Goal: Task Accomplishment & Management: Complete application form

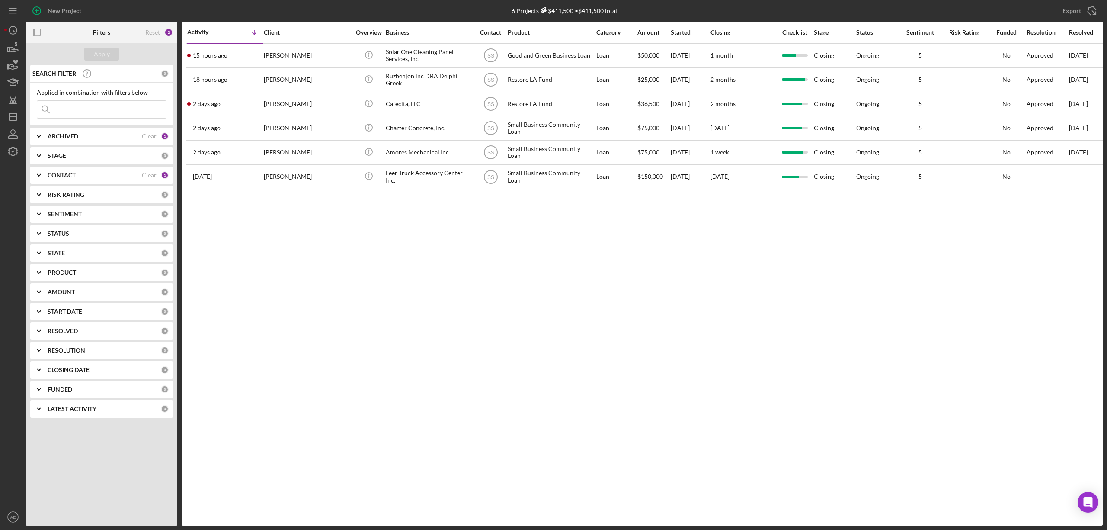
click at [108, 175] on div "CONTACT" at bounding box center [95, 175] width 94 height 7
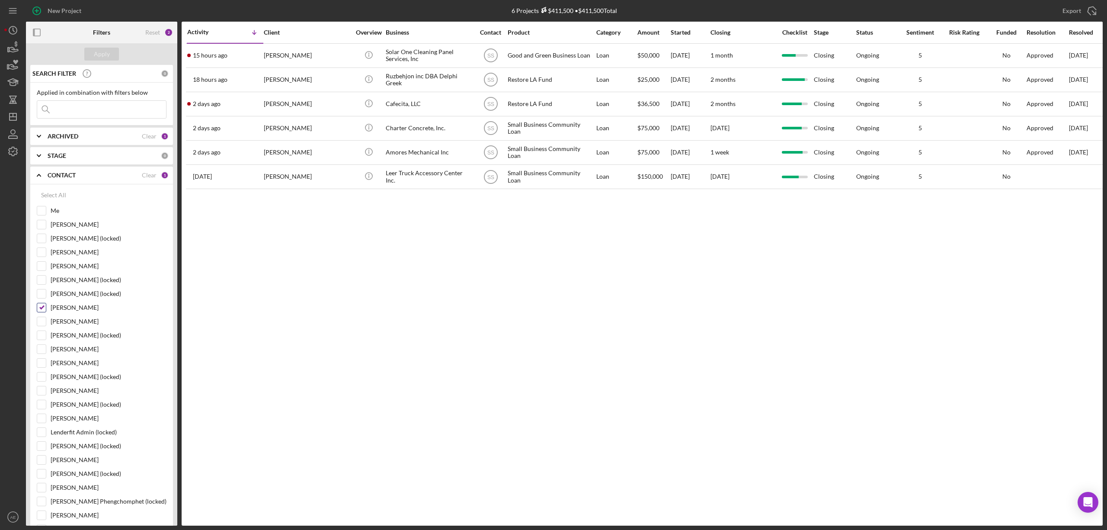
click at [39, 308] on input "[PERSON_NAME]" at bounding box center [41, 307] width 9 height 9
checkbox input "false"
click at [42, 213] on input "Me" at bounding box center [41, 210] width 9 height 9
checkbox input "true"
click at [103, 52] on div "Apply" at bounding box center [102, 54] width 16 height 13
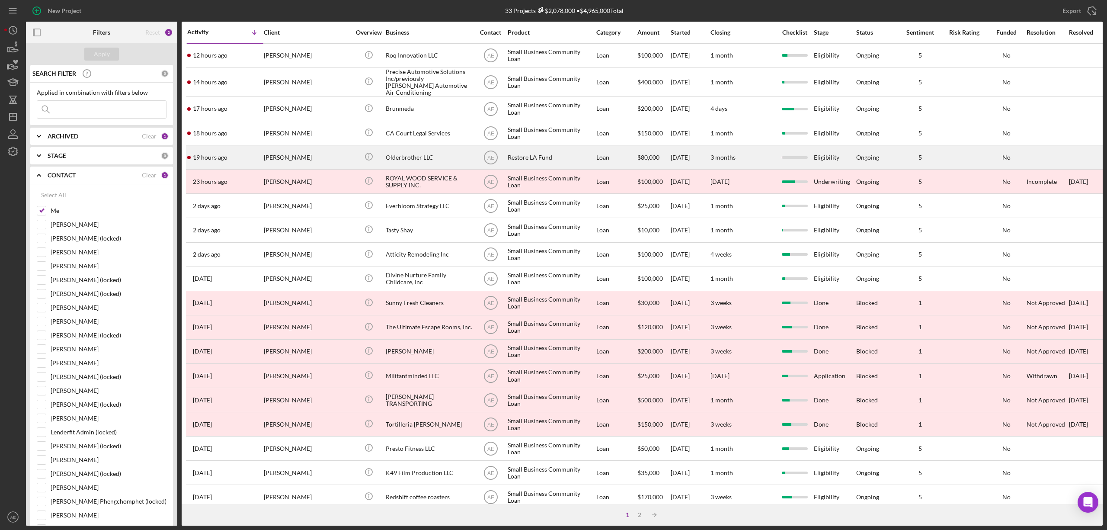
click at [321, 151] on div "[PERSON_NAME]" at bounding box center [307, 157] width 86 height 23
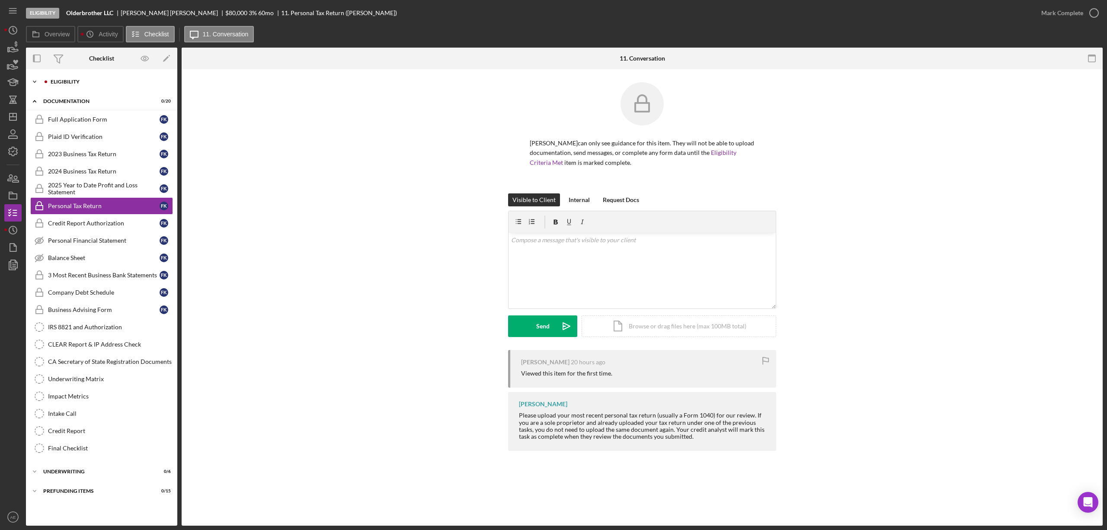
click at [82, 80] on div "Eligibility" at bounding box center [109, 81] width 116 height 5
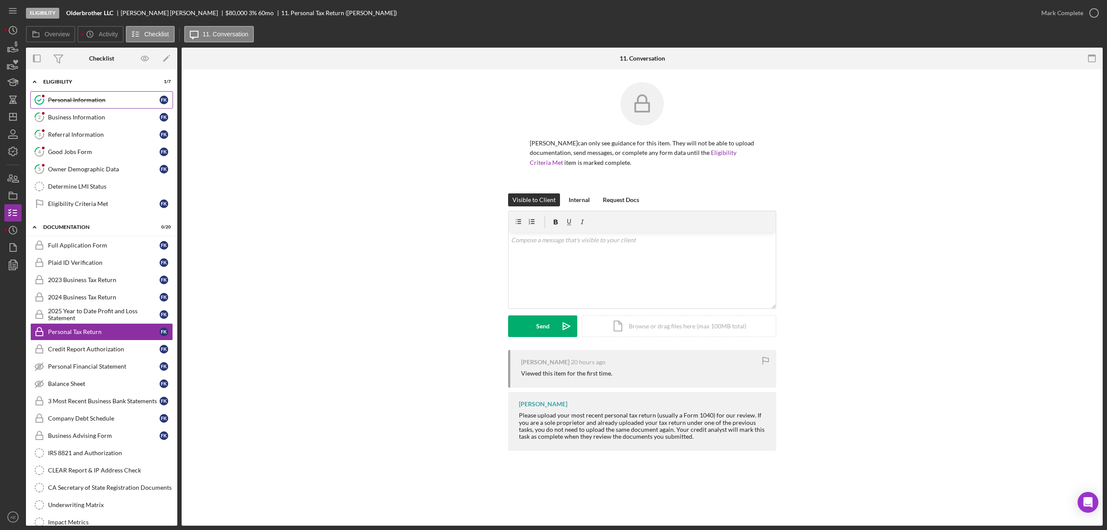
click at [99, 96] on div "Personal Information" at bounding box center [104, 99] width 112 height 7
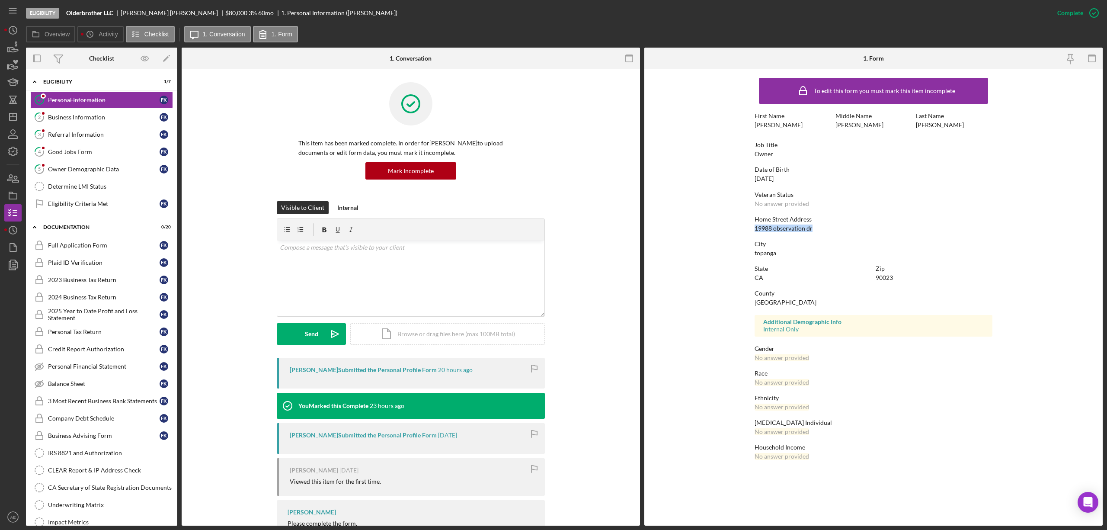
drag, startPoint x: 751, startPoint y: 228, endPoint x: 830, endPoint y: 228, distance: 79.1
click at [830, 228] on form "To edit this form you must mark this item incomplete First Name [PERSON_NAME] M…" at bounding box center [873, 270] width 458 height 403
copy div "19988 observation dr"
drag, startPoint x: 753, startPoint y: 254, endPoint x: 797, endPoint y: 253, distance: 45.0
click at [797, 253] on form "To edit this form you must mark this item incomplete First Name [PERSON_NAME] M…" at bounding box center [873, 270] width 458 height 403
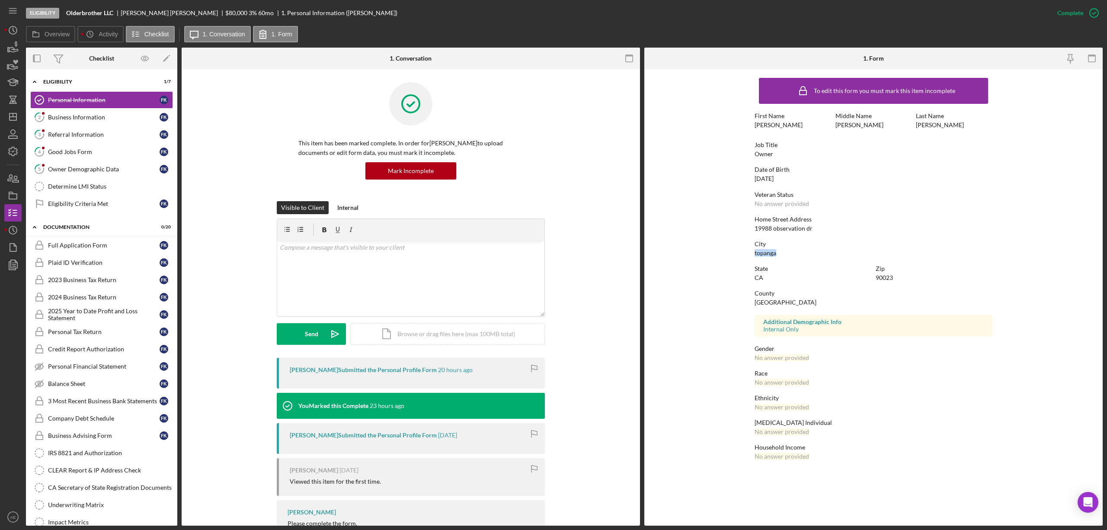
copy div "topanga"
click at [116, 122] on link "2 Business Information f K" at bounding box center [101, 117] width 143 height 17
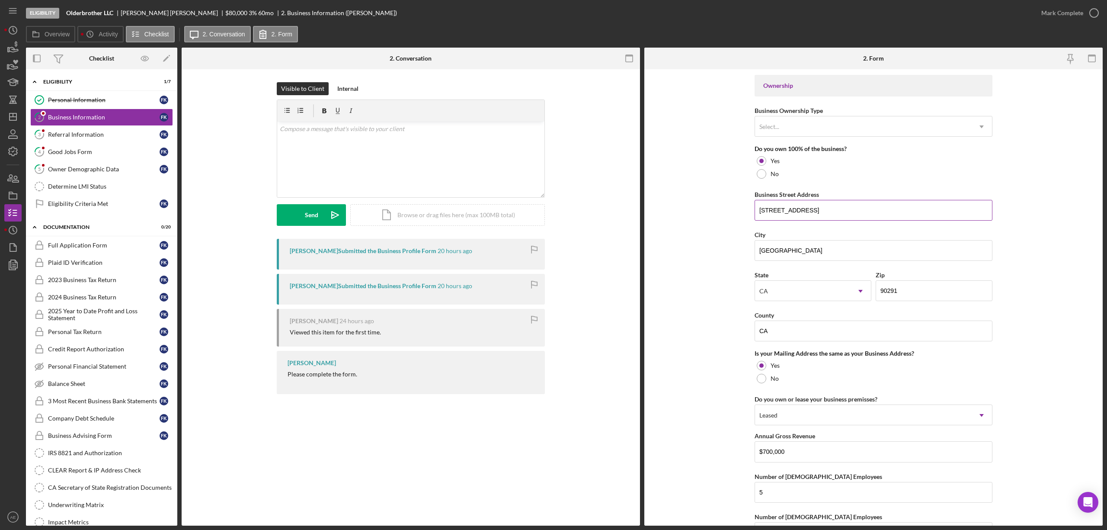
scroll to position [403, 0]
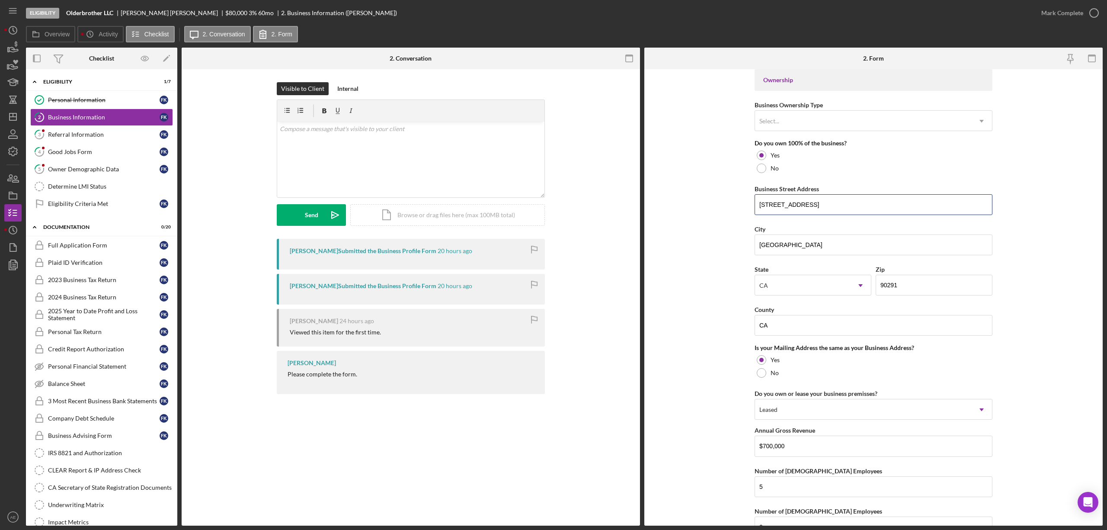
drag, startPoint x: 838, startPoint y: 207, endPoint x: 701, endPoint y: 208, distance: 136.7
click at [701, 208] on form "Business Name Olderbrother LLC DBA Business Start Date [DATE] Legal Structure L…" at bounding box center [873, 297] width 458 height 456
drag, startPoint x: 807, startPoint y: 240, endPoint x: 579, endPoint y: 232, distance: 228.5
click at [580, 234] on div "Overview Internal Workflow Stage Eligibility Icon/Dropdown Arrow Archive (can u…" at bounding box center [564, 287] width 1077 height 478
drag, startPoint x: 758, startPoint y: 330, endPoint x: 697, endPoint y: 331, distance: 60.6
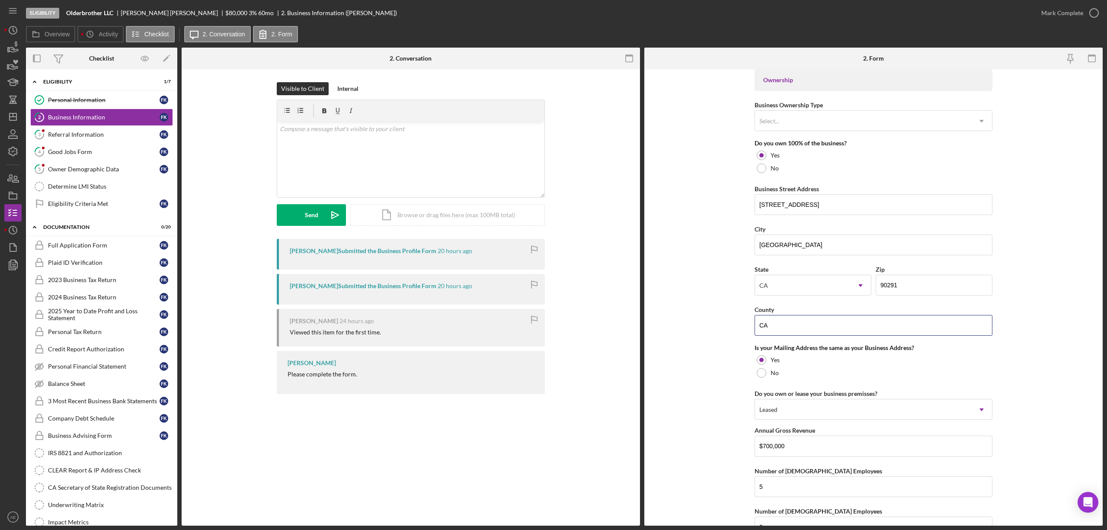
click at [697, 331] on form "Business Name Olderbrother LLC DBA Business Start Date [DATE] Legal Structure L…" at bounding box center [873, 297] width 458 height 456
paste input "[GEOGRAPHIC_DATA]"
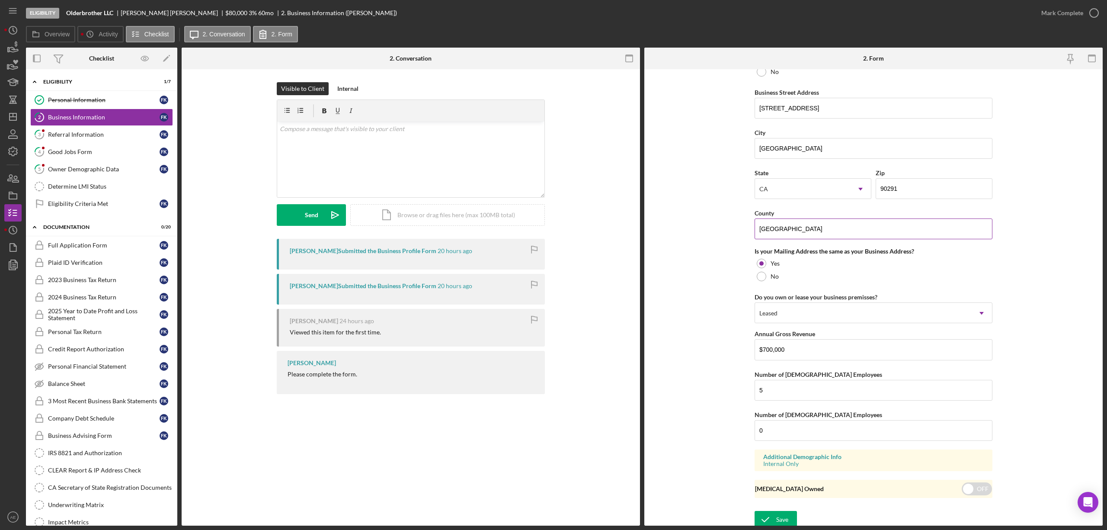
scroll to position [508, 0]
type input "[GEOGRAPHIC_DATA]"
drag, startPoint x: 767, startPoint y: 516, endPoint x: 767, endPoint y: 511, distance: 5.2
click at [767, 515] on icon "submit" at bounding box center [766, 516] width 22 height 22
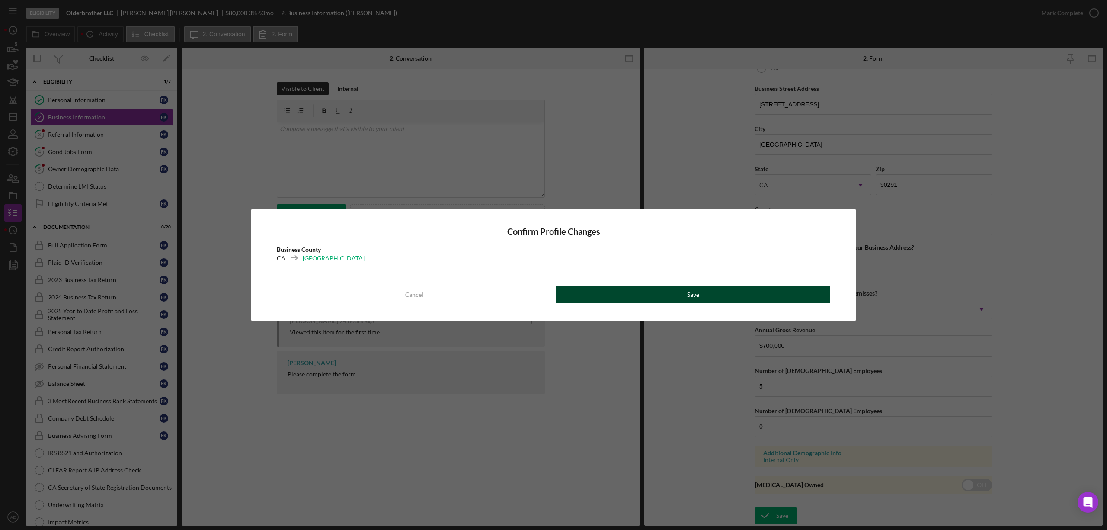
click at [720, 299] on button "Save" at bounding box center [693, 294] width 275 height 17
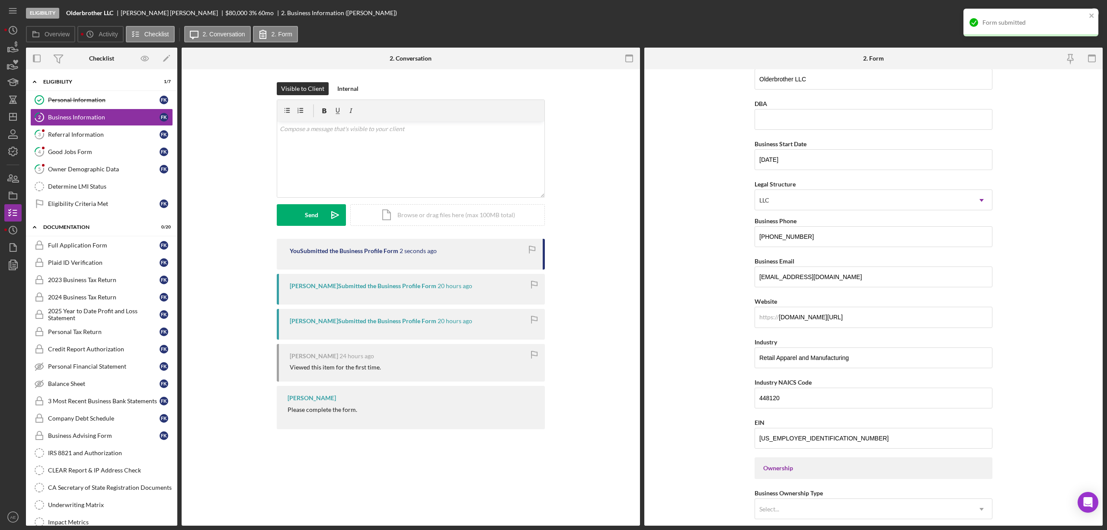
scroll to position [0, 0]
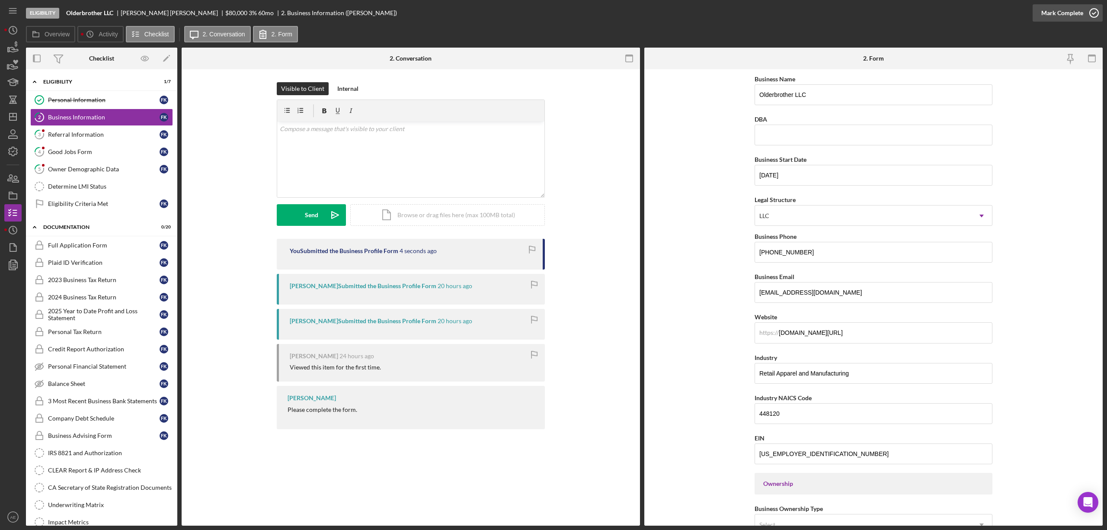
click at [1050, 11] on div "Mark Complete" at bounding box center [1062, 12] width 42 height 17
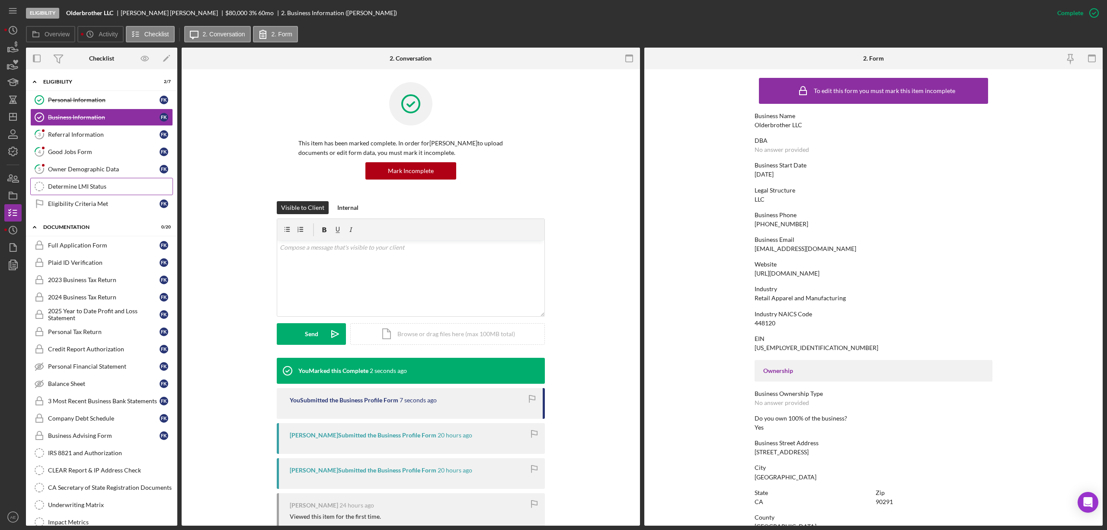
click at [98, 185] on div "Determine LMI Status" at bounding box center [110, 186] width 125 height 7
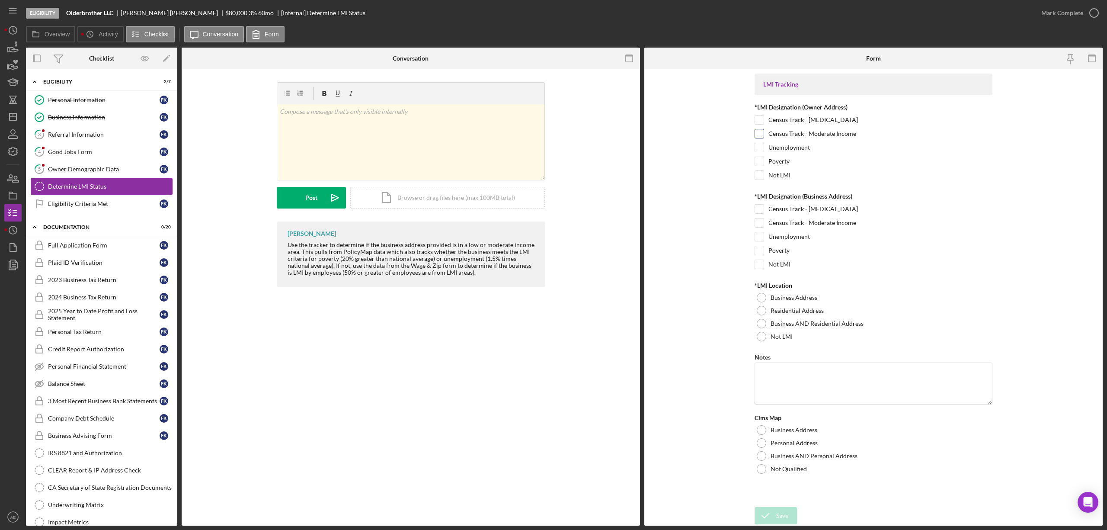
click at [799, 134] on label "Census Track - Moderate Income" at bounding box center [813, 133] width 88 height 9
click at [764, 134] on input "Census Track - Moderate Income" at bounding box center [759, 133] width 9 height 9
checkbox input "true"
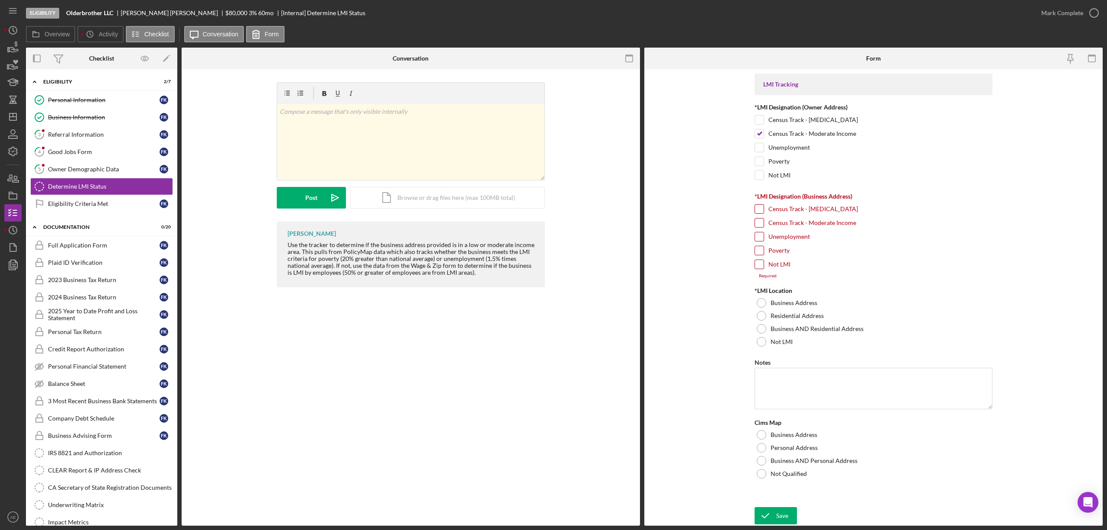
click at [789, 239] on label "Unemployment" at bounding box center [790, 236] width 42 height 9
click at [764, 239] on input "Unemployment" at bounding box center [759, 236] width 9 height 9
checkbox input "true"
click at [763, 132] on input "Census Track - Moderate Income" at bounding box center [759, 133] width 9 height 9
checkbox input "false"
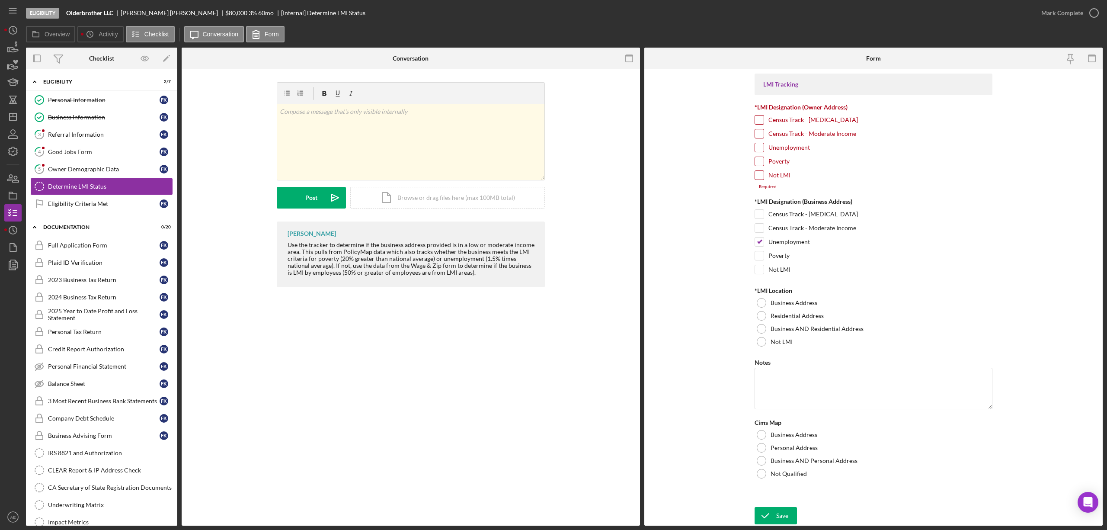
click at [789, 149] on label "Unemployment" at bounding box center [790, 147] width 42 height 9
click at [764, 149] on input "Unemployment" at bounding box center [759, 147] width 9 height 9
checkbox input "true"
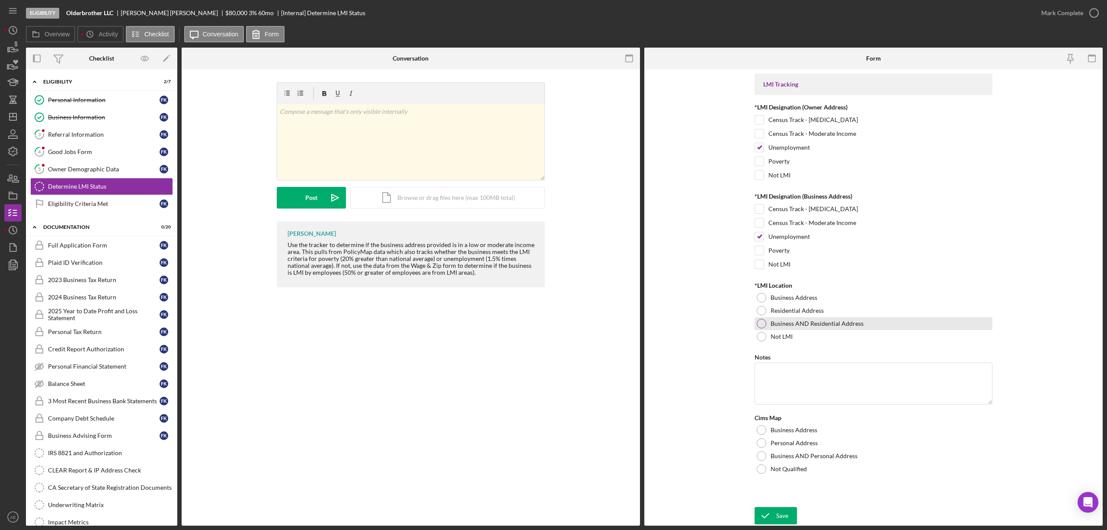
click at [806, 327] on label "Business AND Residential Address" at bounding box center [817, 323] width 93 height 7
click at [796, 467] on div "Not Qualified" at bounding box center [874, 468] width 238 height 13
click at [760, 512] on icon "submit" at bounding box center [766, 516] width 22 height 22
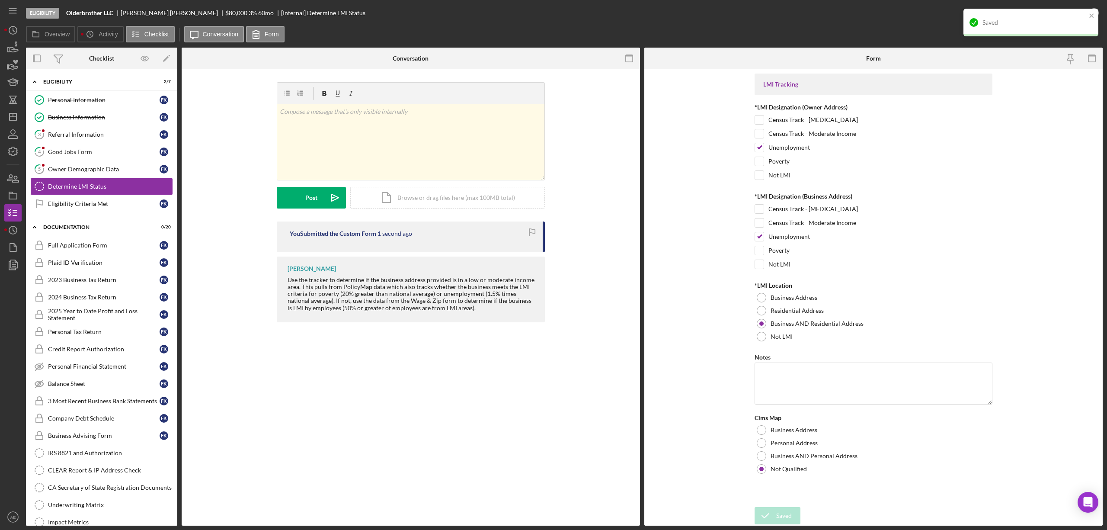
click at [1072, 16] on div "Saved" at bounding box center [1028, 23] width 122 height 14
click at [1073, 17] on div "Mark Complete" at bounding box center [1062, 12] width 42 height 17
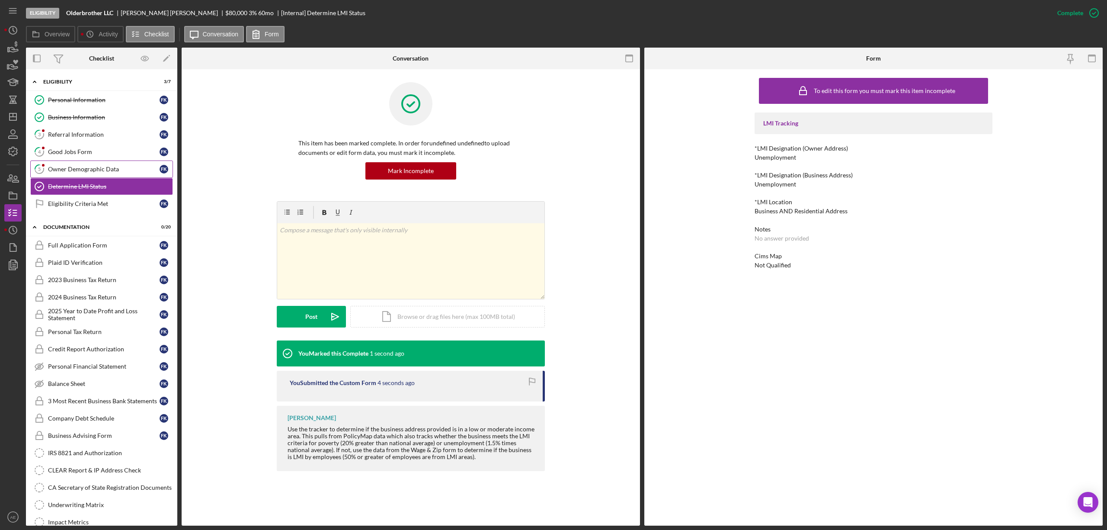
click at [95, 170] on div "Owner Demographic Data" at bounding box center [104, 169] width 112 height 7
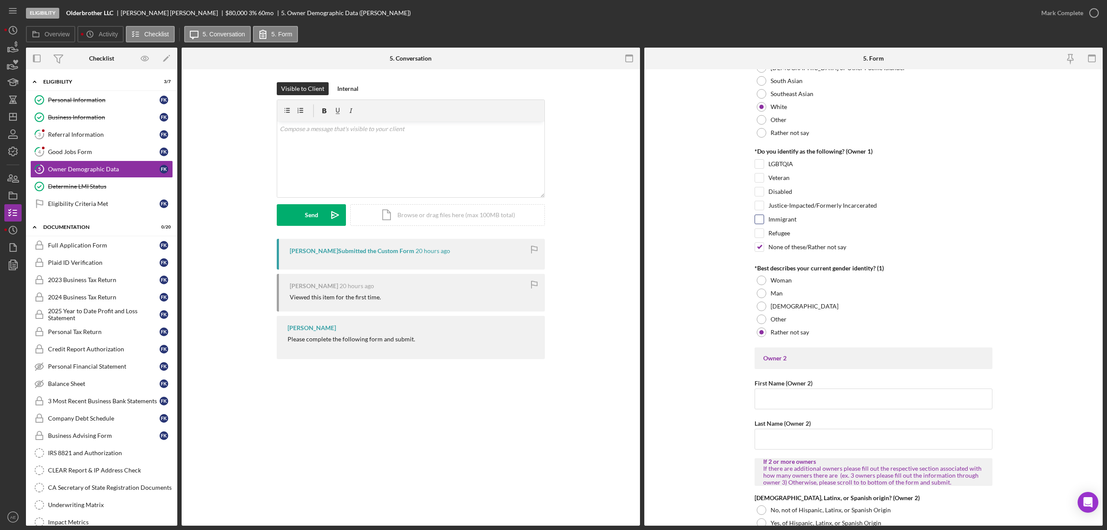
scroll to position [634, 0]
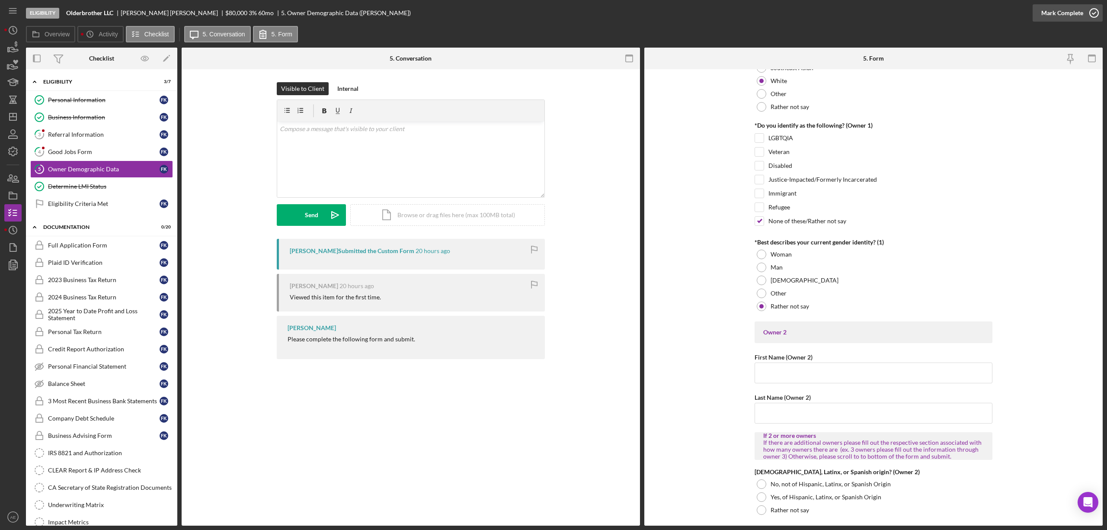
click at [1059, 18] on div "Mark Complete" at bounding box center [1062, 12] width 42 height 17
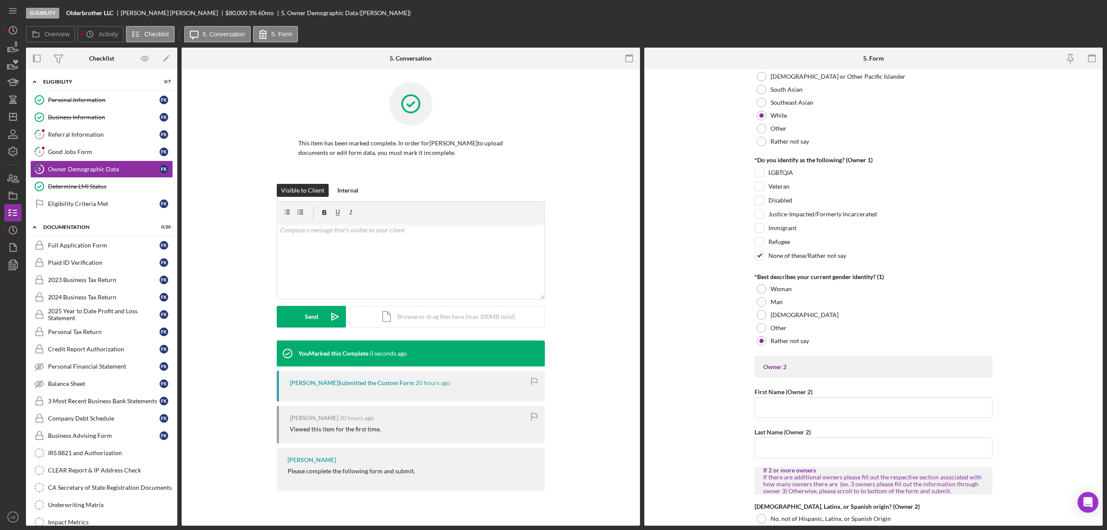
scroll to position [669, 0]
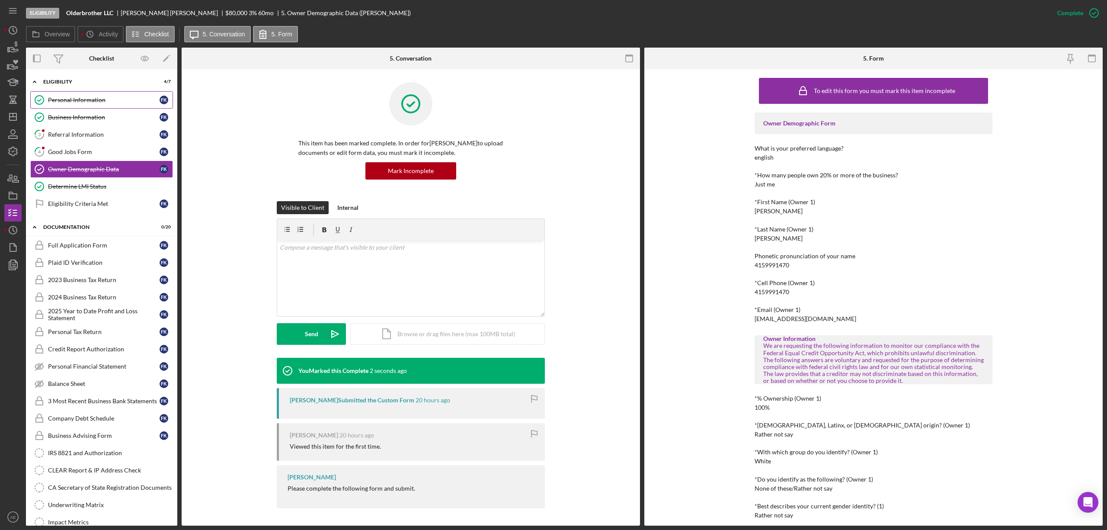
click at [102, 101] on div "Personal Information" at bounding box center [104, 99] width 112 height 7
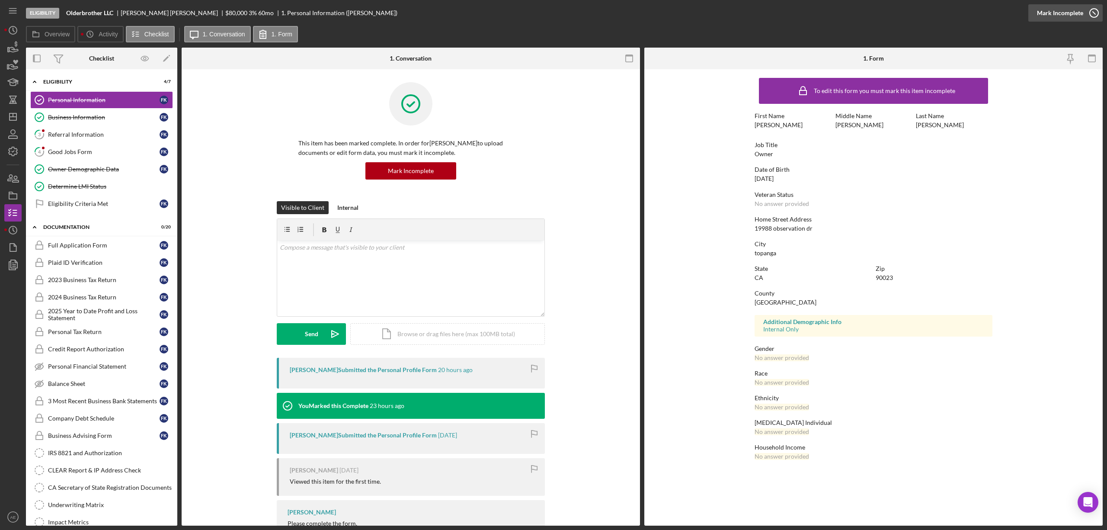
click at [1071, 19] on div "Mark Incomplete" at bounding box center [1060, 12] width 46 height 17
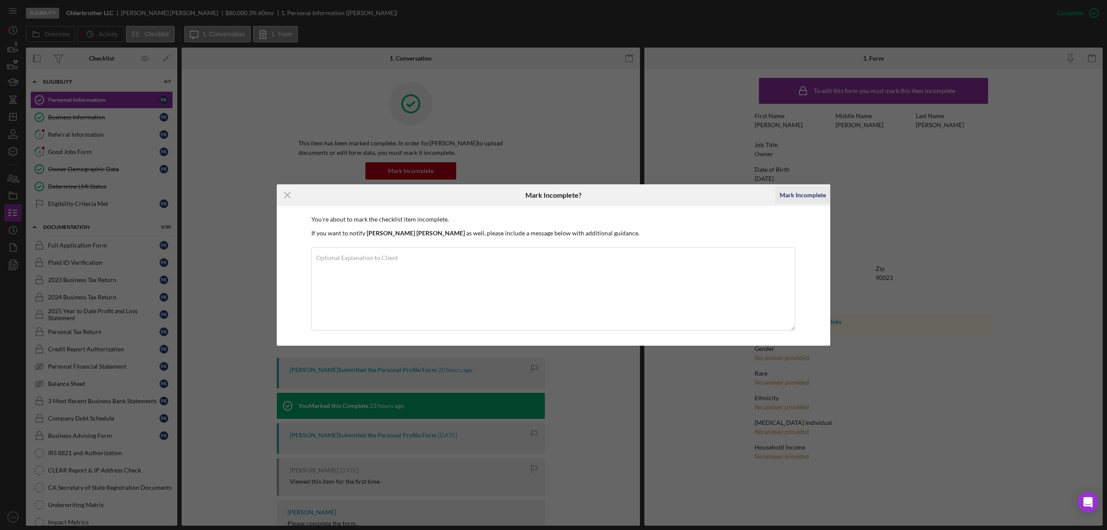
click at [820, 197] on div "Mark Incomplete" at bounding box center [803, 194] width 46 height 17
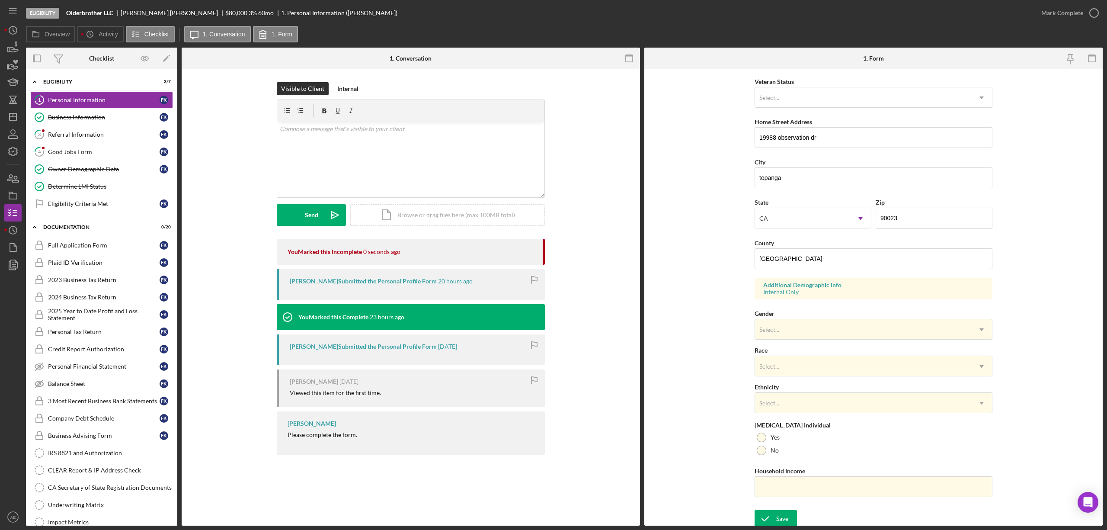
scroll to position [123, 0]
click at [787, 328] on div "Select..." at bounding box center [863, 327] width 216 height 20
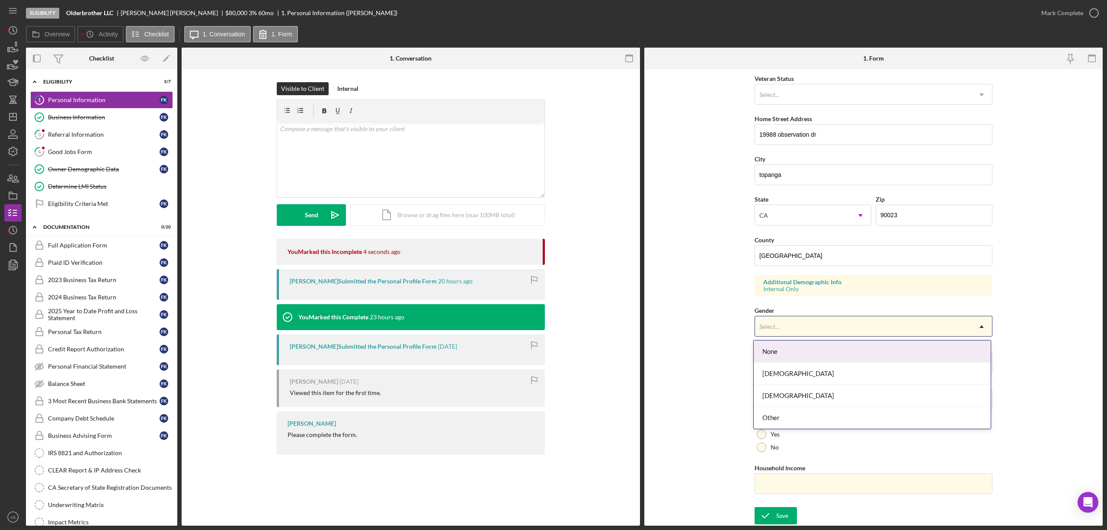
click at [775, 350] on div "None" at bounding box center [872, 351] width 237 height 22
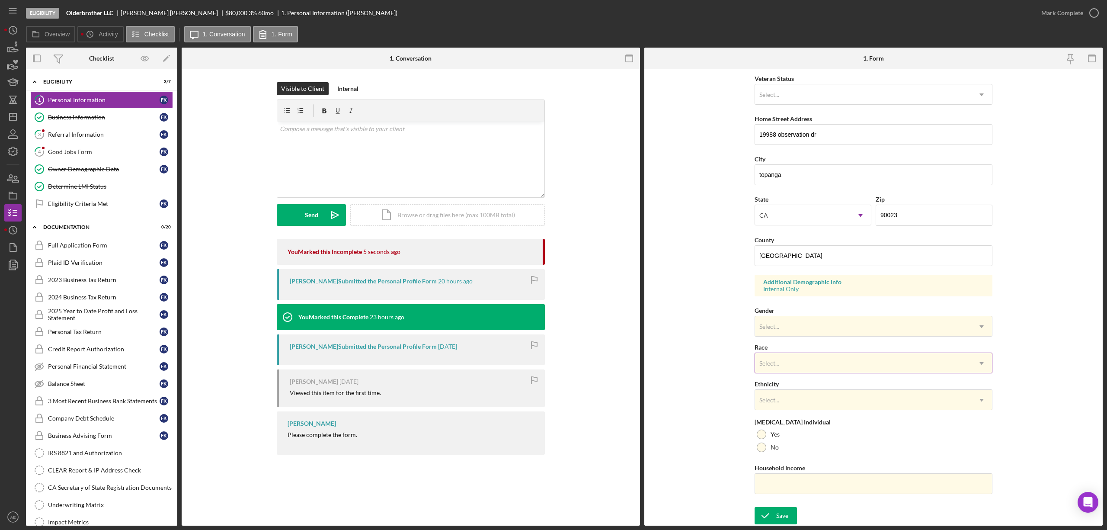
click at [788, 364] on div "Select..." at bounding box center [863, 363] width 216 height 20
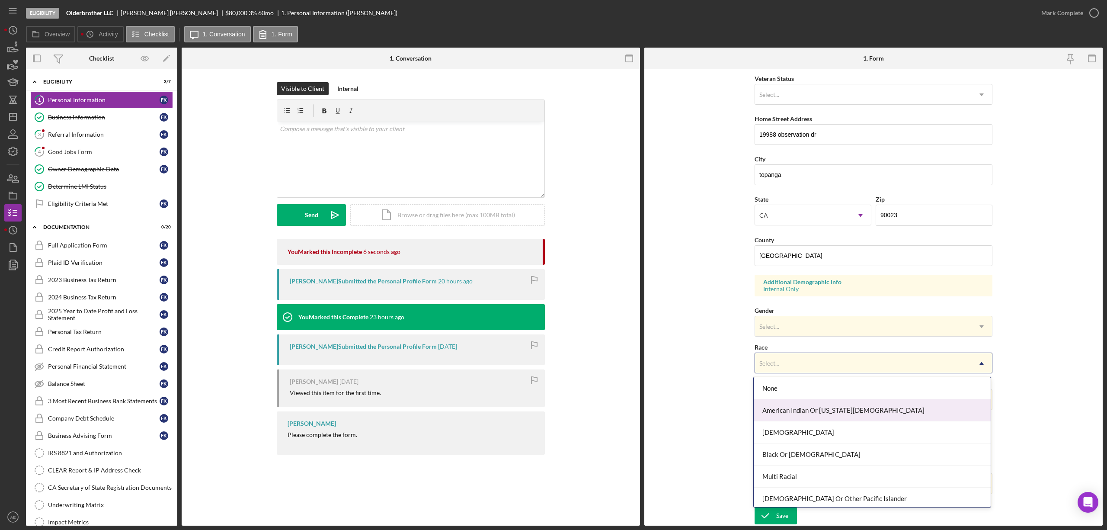
scroll to position [48, 0]
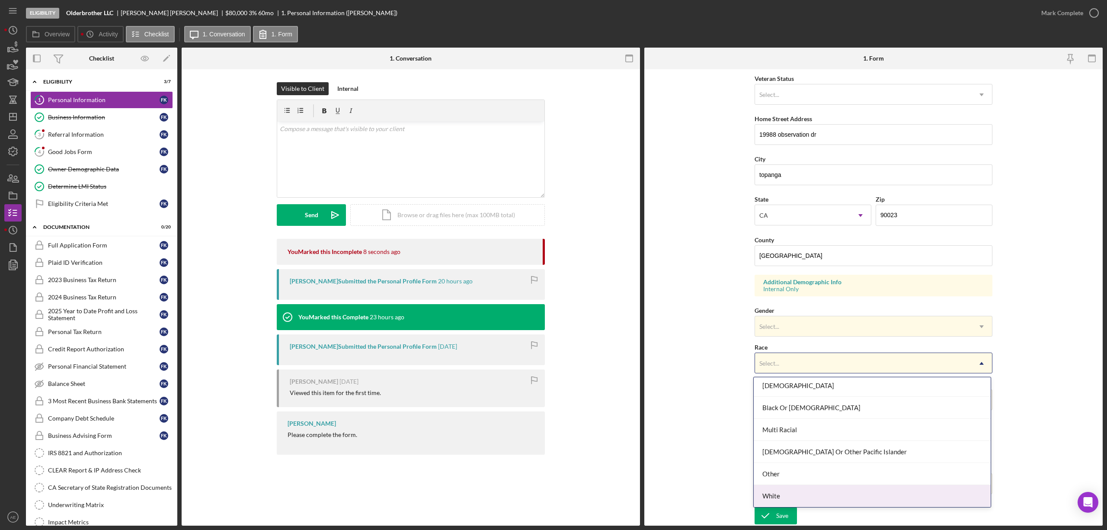
click at [793, 492] on div "White" at bounding box center [872, 496] width 237 height 22
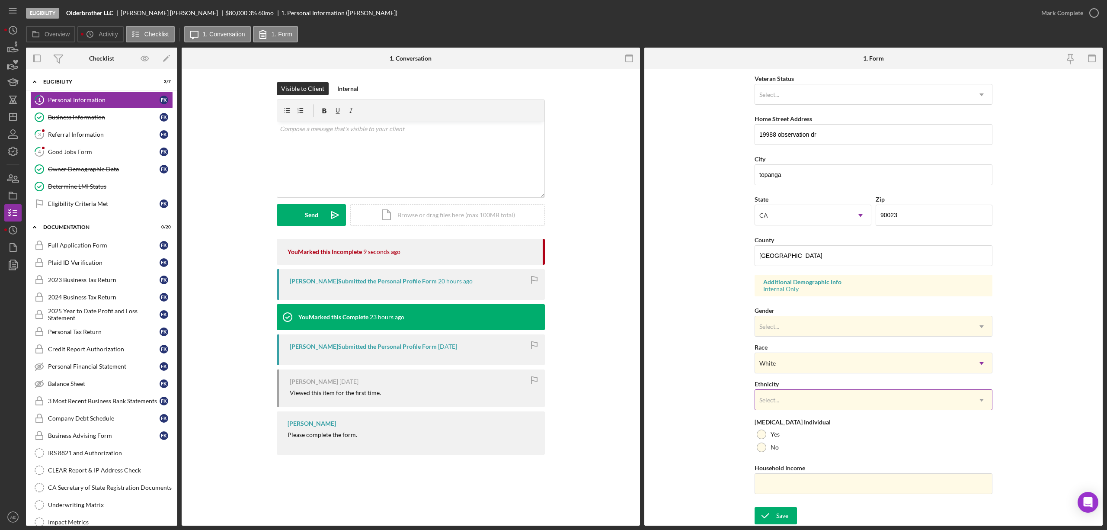
click at [796, 407] on div "Select..." at bounding box center [863, 400] width 216 height 20
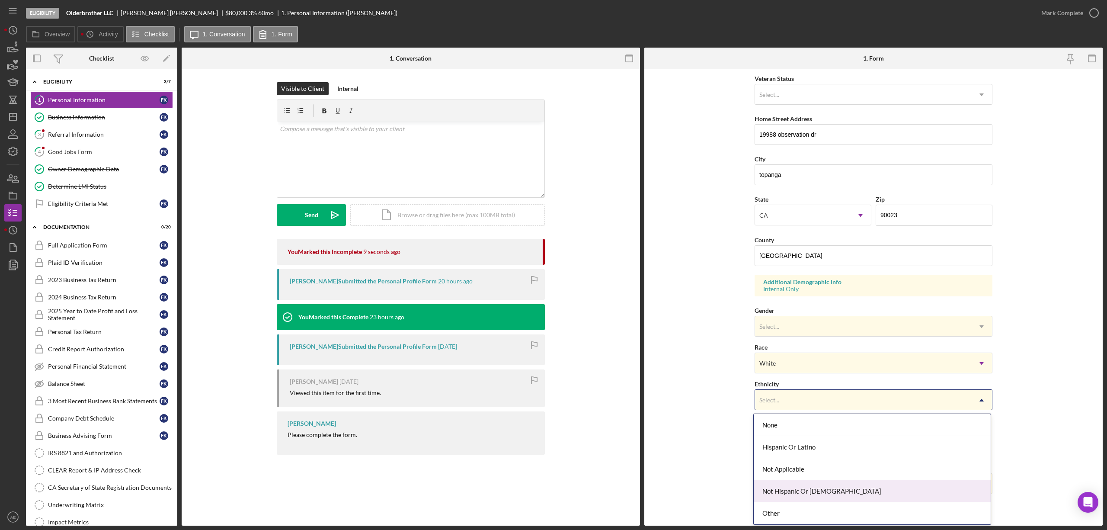
click at [798, 491] on div "Not Hispanic Or [DEMOGRAPHIC_DATA]" at bounding box center [872, 491] width 237 height 22
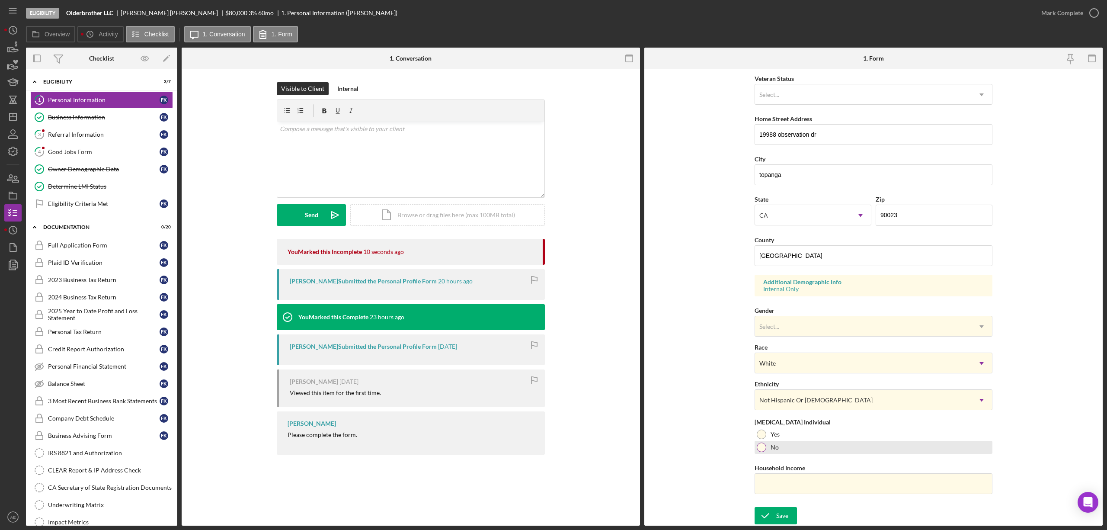
click at [768, 448] on div "No" at bounding box center [874, 447] width 238 height 13
click at [760, 521] on icon "submit" at bounding box center [766, 516] width 22 height 22
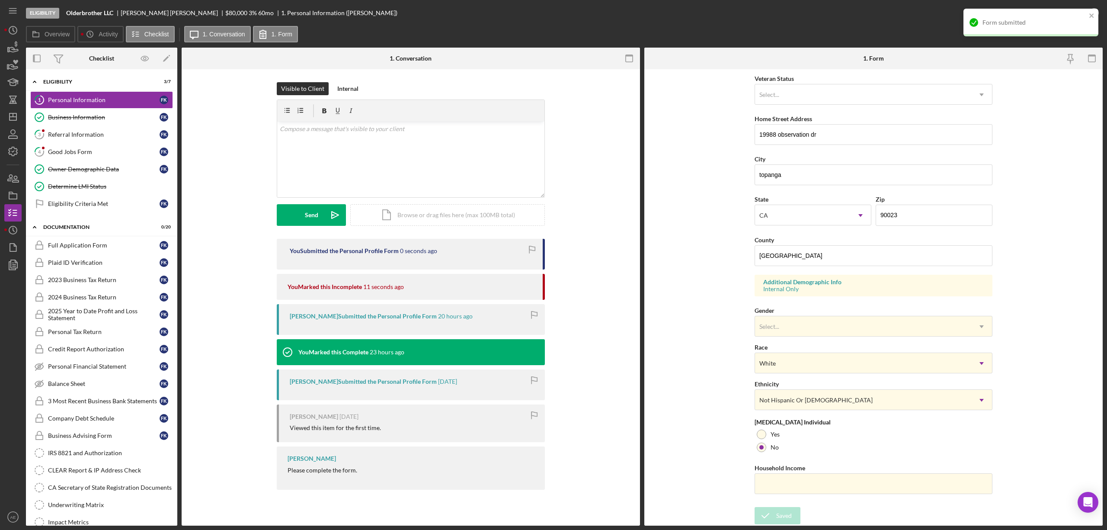
click at [1051, 26] on div "Form submitted" at bounding box center [1035, 22] width 104 height 7
click at [1057, 10] on div "Mark Complete" at bounding box center [1062, 12] width 42 height 17
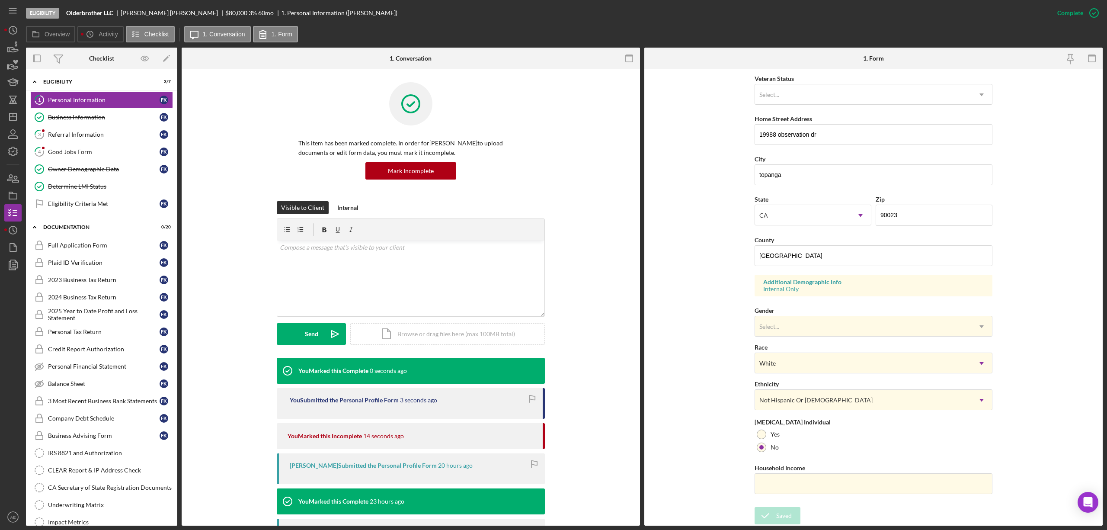
scroll to position [0, 0]
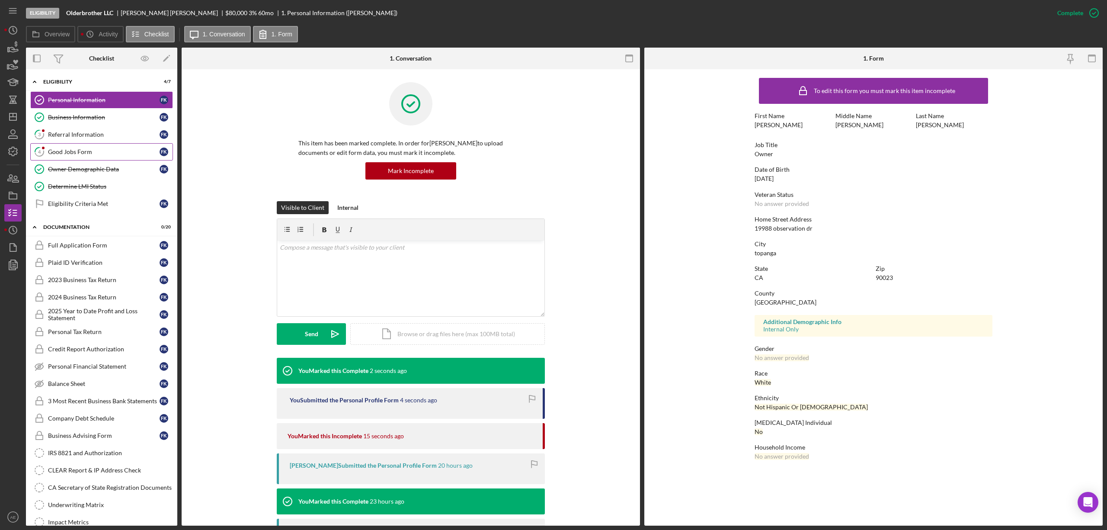
click at [91, 147] on link "4 Good Jobs Form f K" at bounding box center [101, 151] width 143 height 17
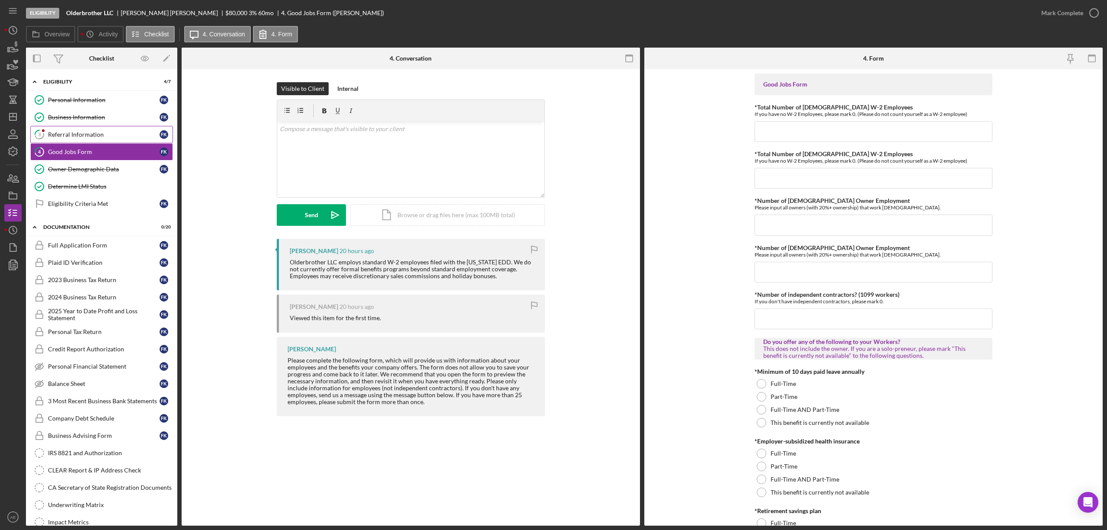
click at [45, 131] on div at bounding box center [43, 130] width 5 height 5
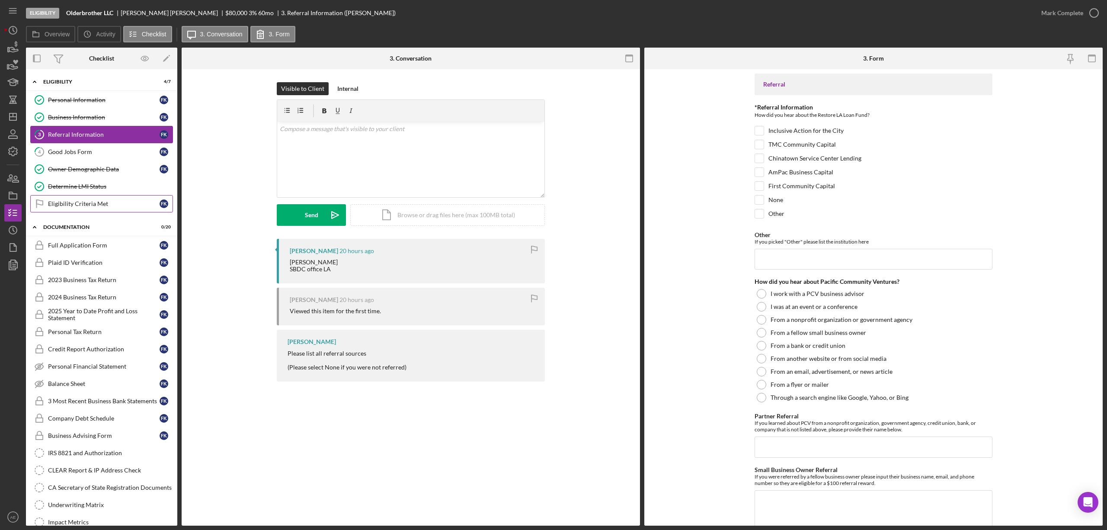
click at [65, 206] on div "Eligibility Criteria Met" at bounding box center [104, 203] width 112 height 7
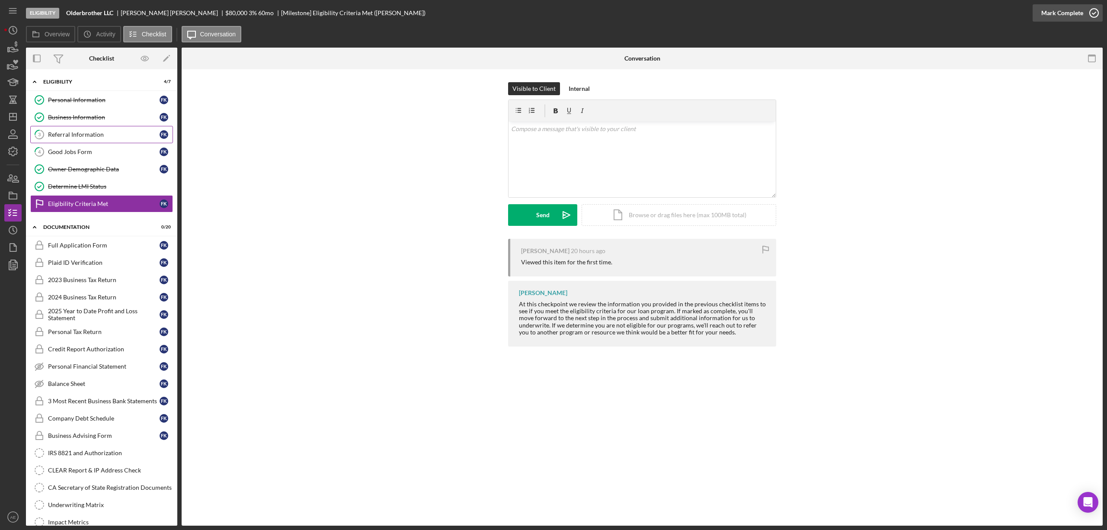
click at [1056, 13] on div "Mark Complete" at bounding box center [1062, 12] width 42 height 17
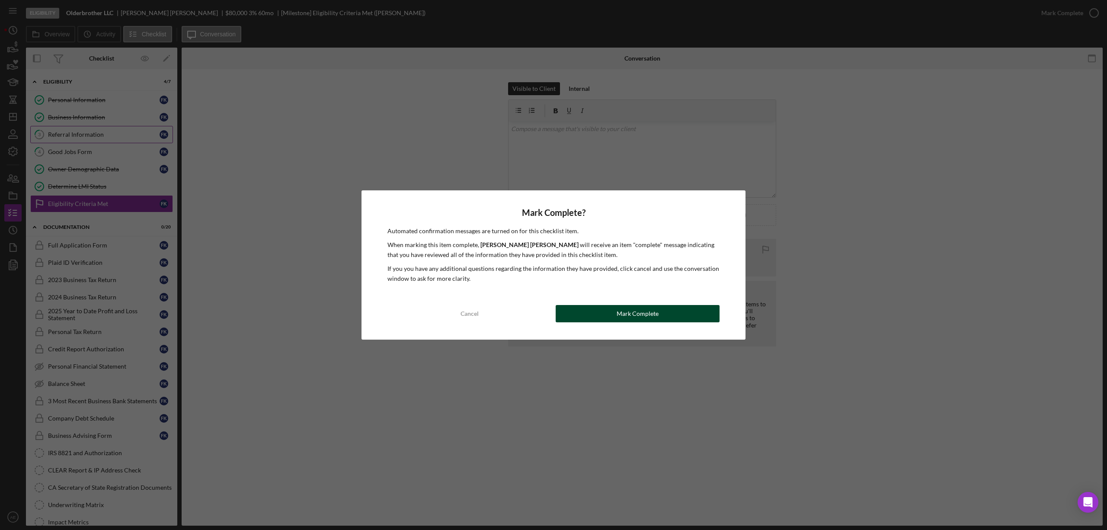
click at [654, 309] on div "Mark Complete" at bounding box center [638, 313] width 42 height 17
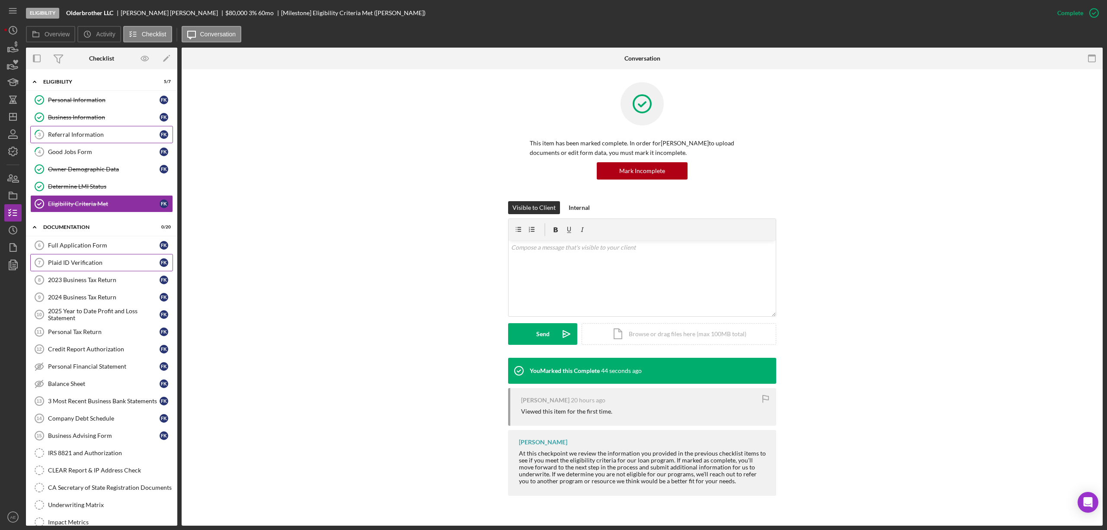
click at [90, 262] on div "Plaid ID Verification" at bounding box center [104, 262] width 112 height 7
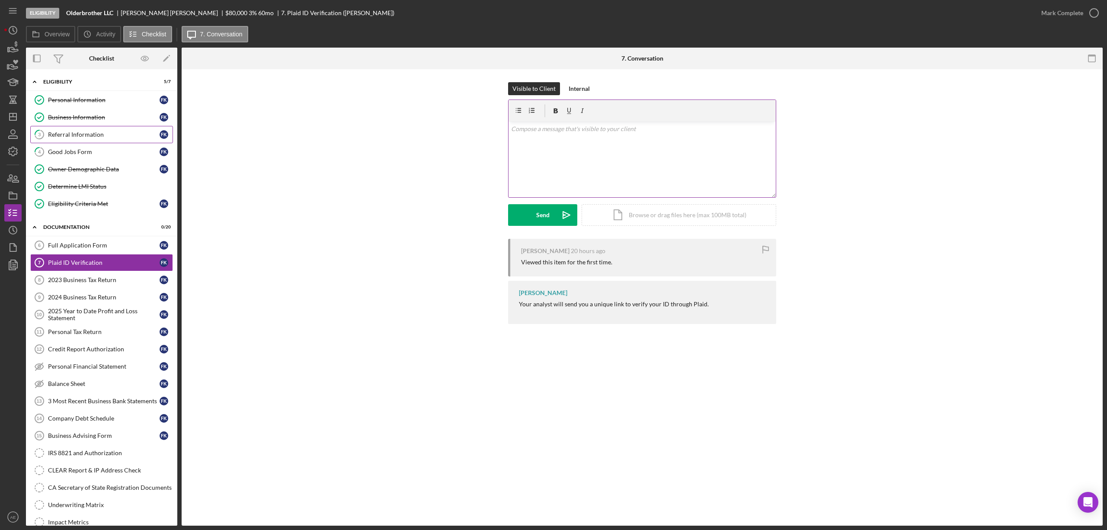
click at [599, 165] on div "v Color teal Color pink Remove color Add row above Add row below Add column bef…" at bounding box center [642, 160] width 267 height 76
click at [553, 215] on button "Send Icon/icon-invite-send" at bounding box center [542, 215] width 69 height 22
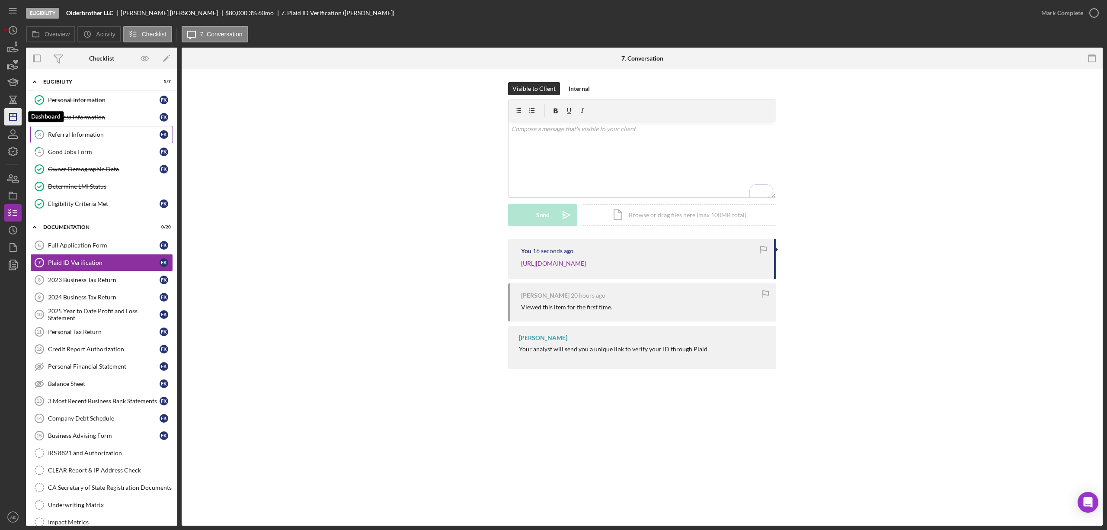
click at [17, 115] on icon "Icon/Dashboard" at bounding box center [13, 117] width 22 height 22
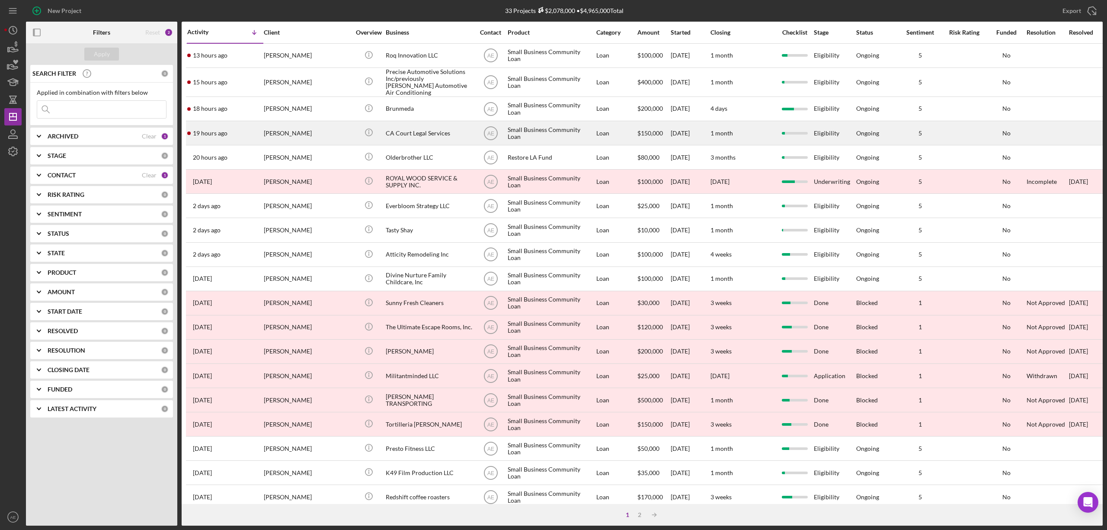
click at [322, 129] on div "[PERSON_NAME]" at bounding box center [307, 133] width 86 height 23
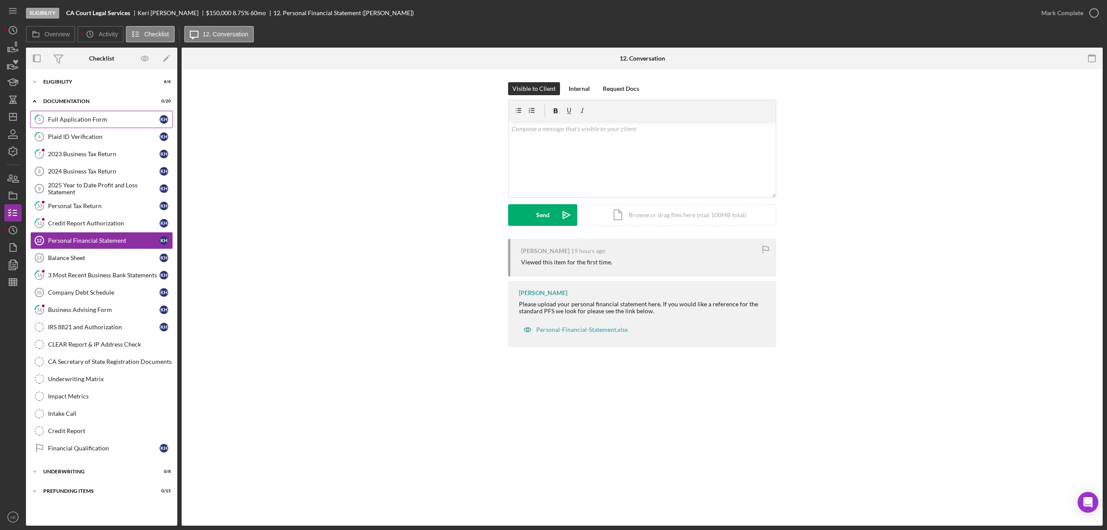
click at [94, 124] on link "5 Full Application Form K H" at bounding box center [101, 119] width 143 height 17
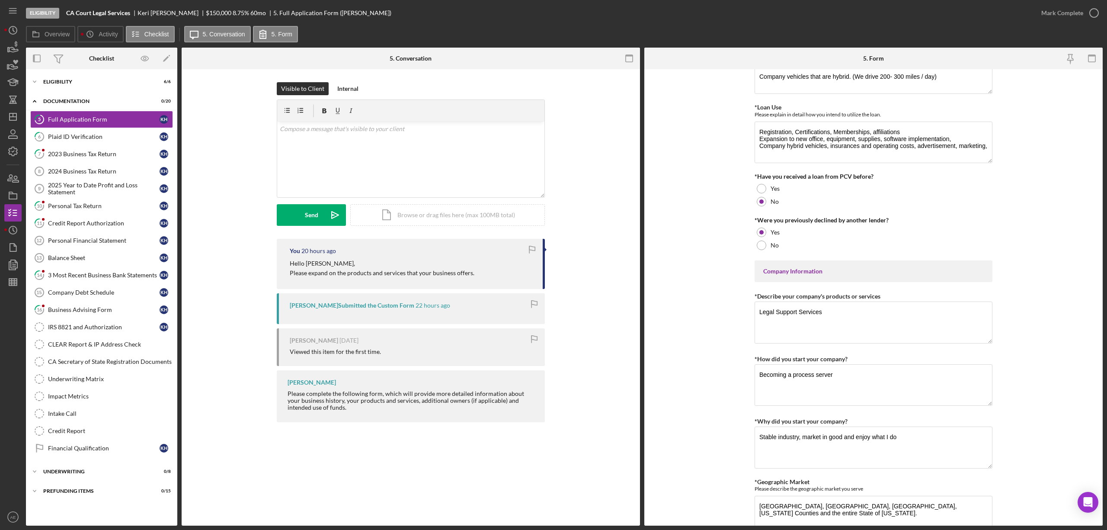
scroll to position [173, 0]
click at [87, 153] on div "2023 Business Tax Return" at bounding box center [104, 154] width 112 height 7
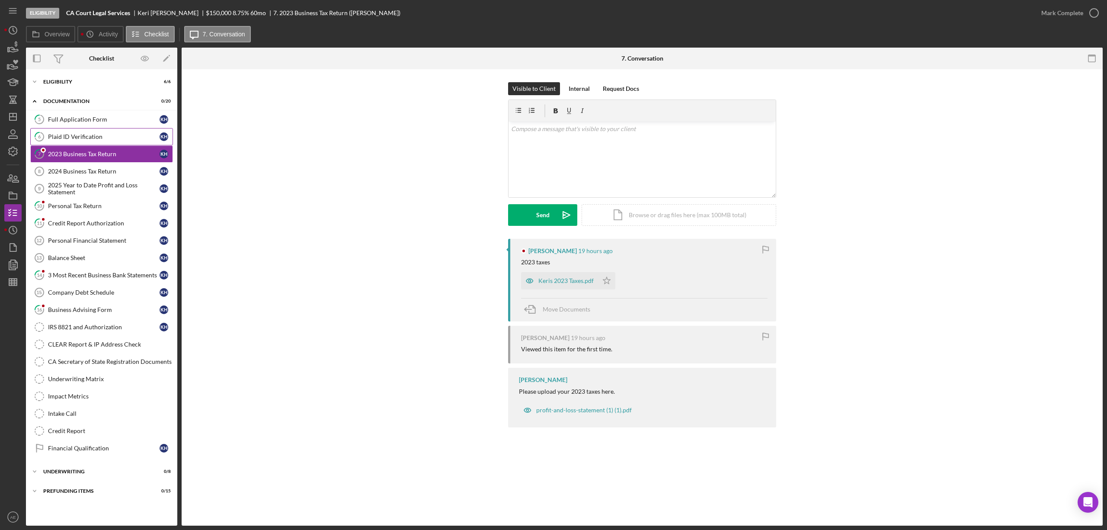
click at [80, 132] on link "6 Plaid ID Verification K H" at bounding box center [101, 136] width 143 height 17
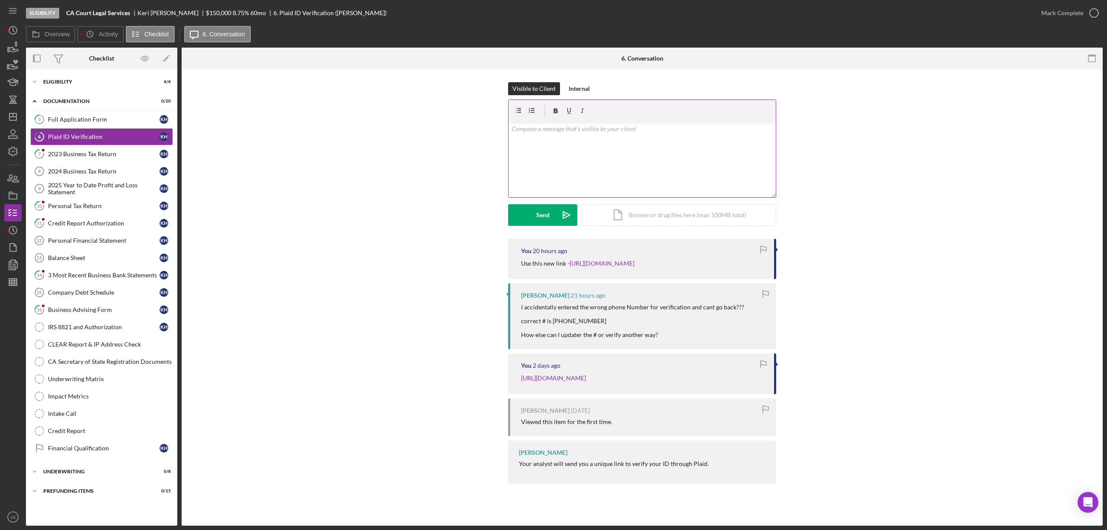
drag, startPoint x: 587, startPoint y: 89, endPoint x: 547, endPoint y: 109, distance: 45.1
click at [587, 89] on div "Internal" at bounding box center [579, 88] width 21 height 13
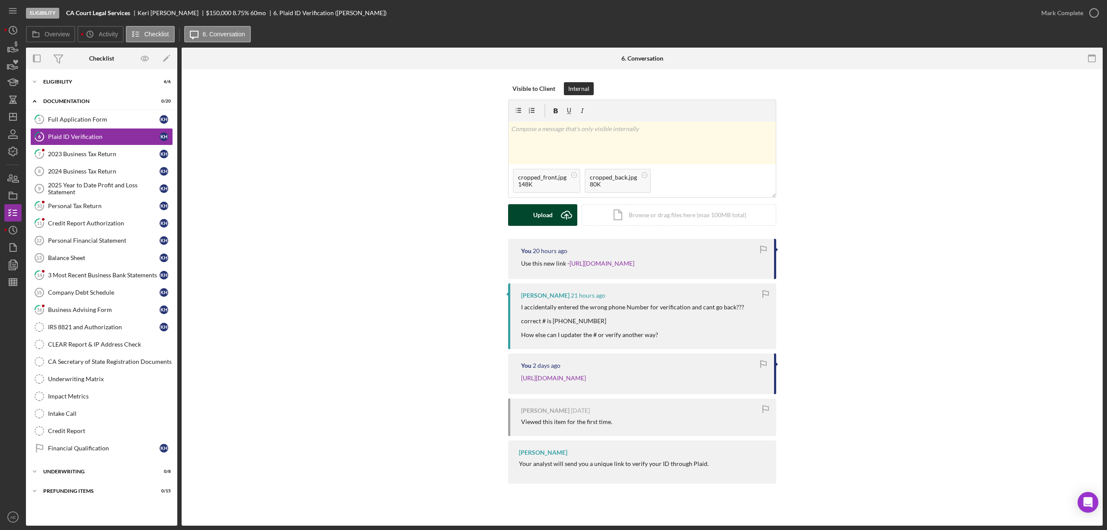
click at [536, 208] on div "Upload" at bounding box center [542, 215] width 19 height 22
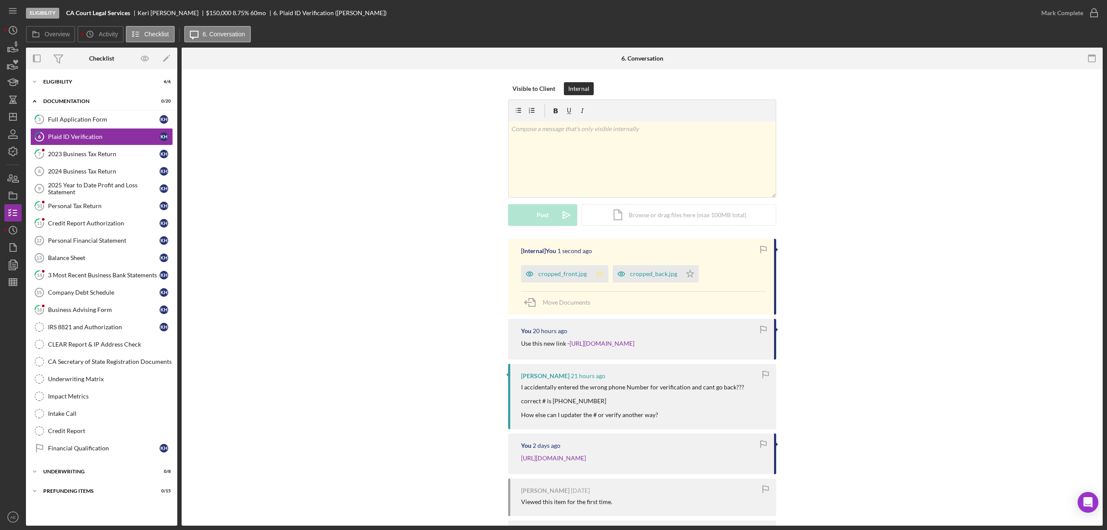
click at [599, 272] on icon "Icon/Star" at bounding box center [599, 273] width 17 height 17
click at [682, 272] on icon "Icon/Star" at bounding box center [690, 273] width 17 height 17
click at [1066, 14] on div "Mark Complete" at bounding box center [1062, 12] width 42 height 17
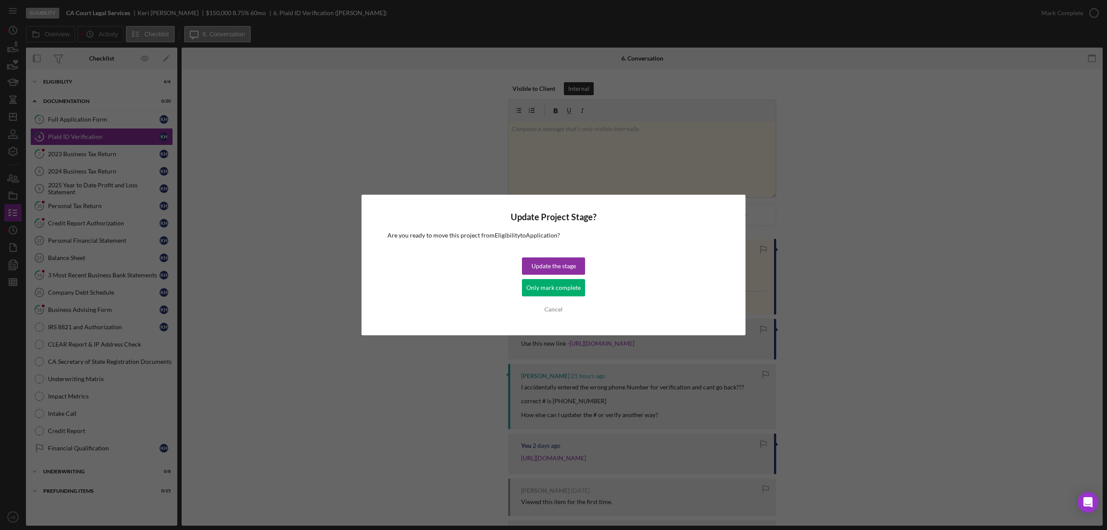
click at [565, 289] on div "Only mark complete" at bounding box center [553, 287] width 54 height 17
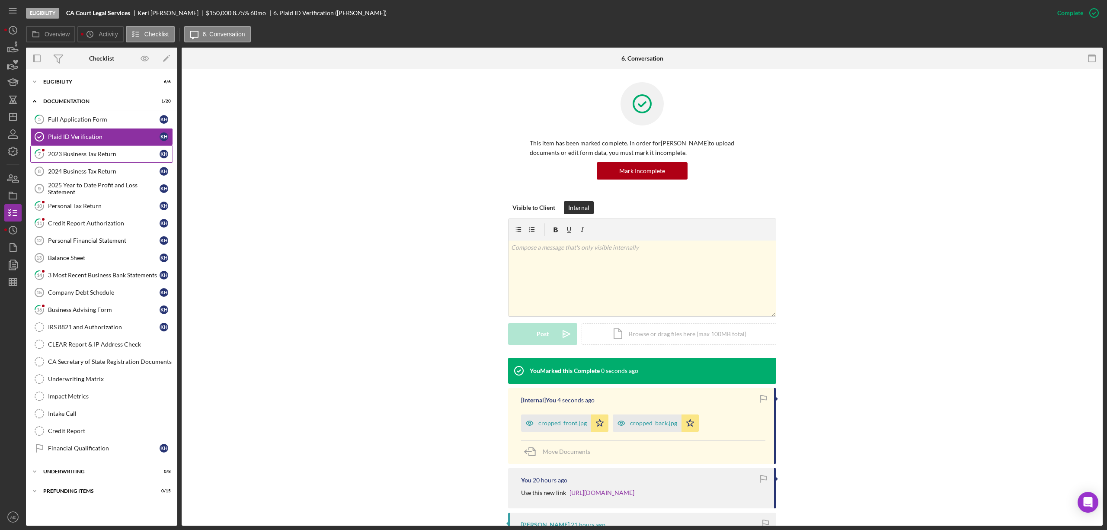
click at [109, 160] on link "7 2023 Business Tax Return K H" at bounding box center [101, 153] width 143 height 17
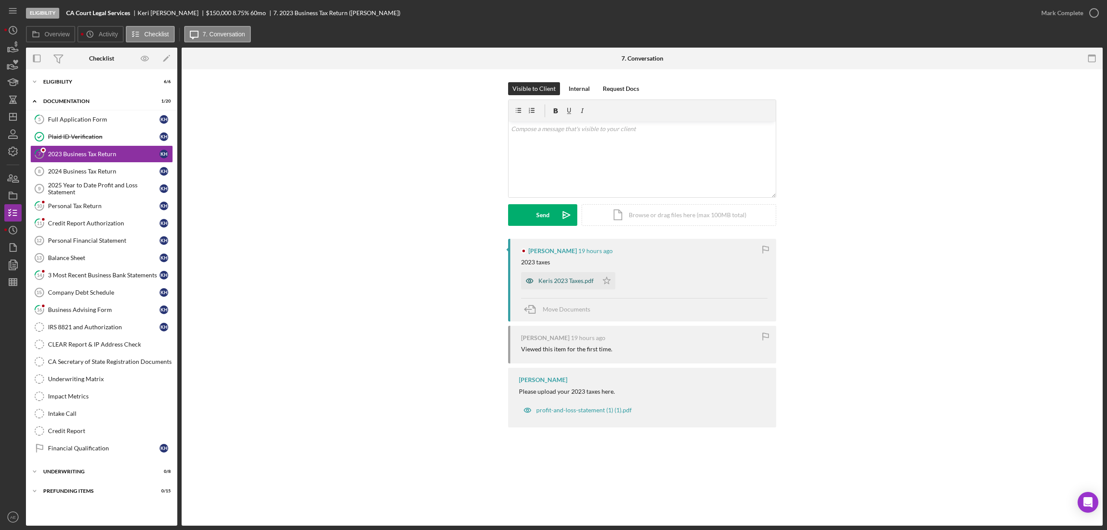
click at [524, 286] on icon "button" at bounding box center [529, 280] width 17 height 17
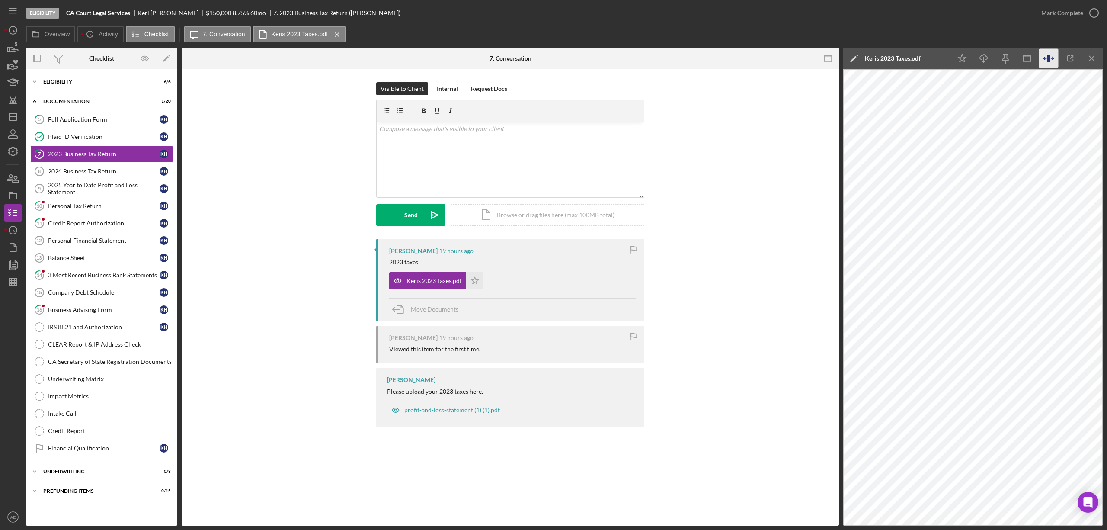
click at [1045, 61] on icon "button" at bounding box center [1048, 58] width 19 height 19
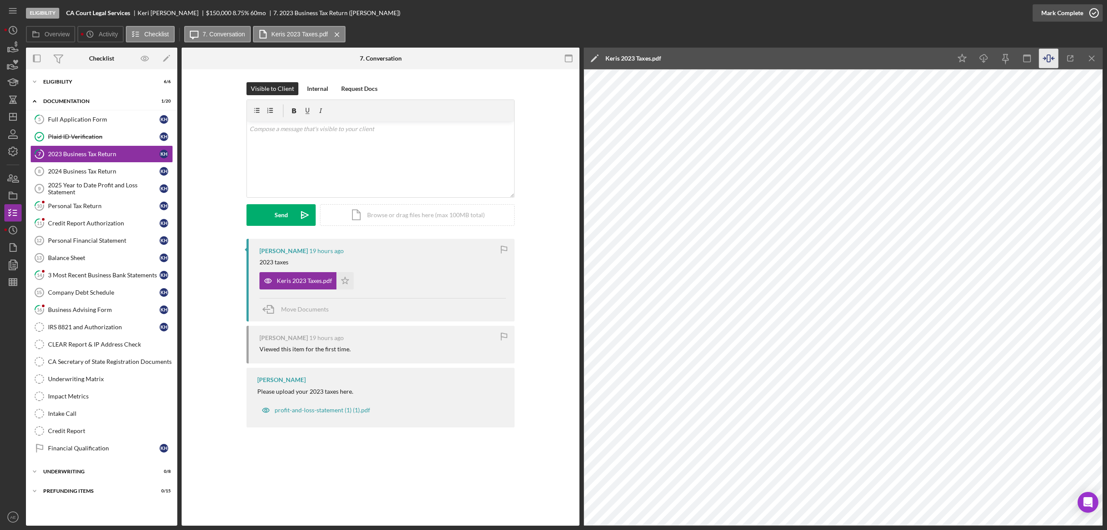
click at [1053, 18] on div "Mark Complete" at bounding box center [1062, 12] width 42 height 17
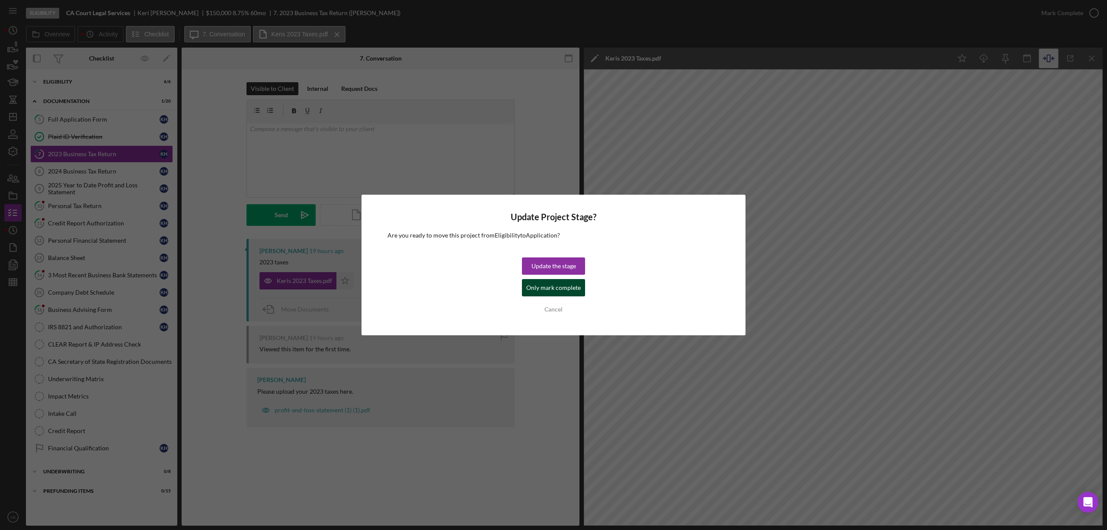
drag, startPoint x: 569, startPoint y: 288, endPoint x: 314, endPoint y: 236, distance: 260.5
click at [567, 288] on div "Only mark complete" at bounding box center [553, 287] width 54 height 17
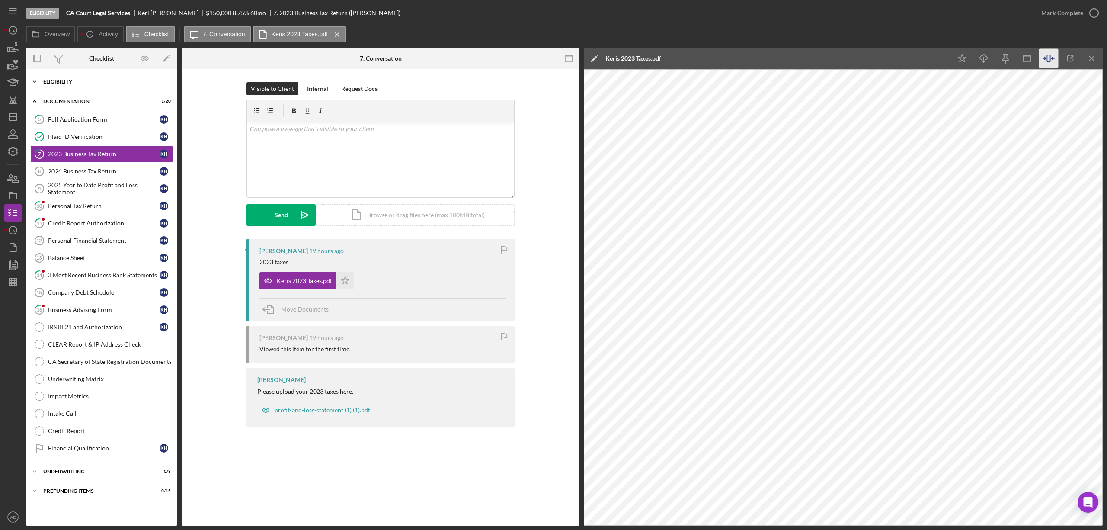
click at [89, 87] on div "Icon/Expander Eligibility 6 / 6" at bounding box center [101, 81] width 151 height 17
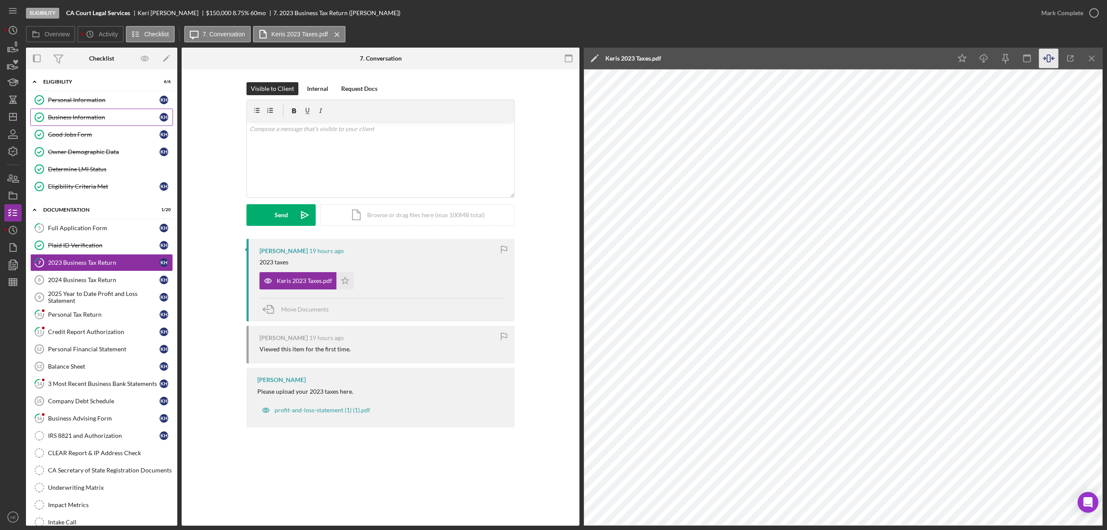
click at [108, 123] on link "Business Information Business Information K H" at bounding box center [101, 117] width 143 height 17
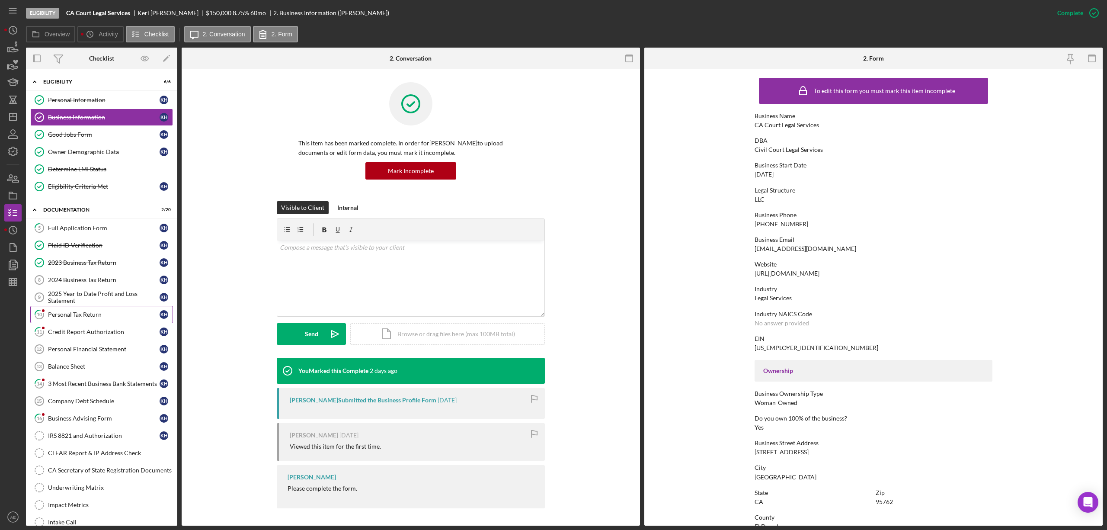
click at [92, 318] on div "Personal Tax Return" at bounding box center [104, 314] width 112 height 7
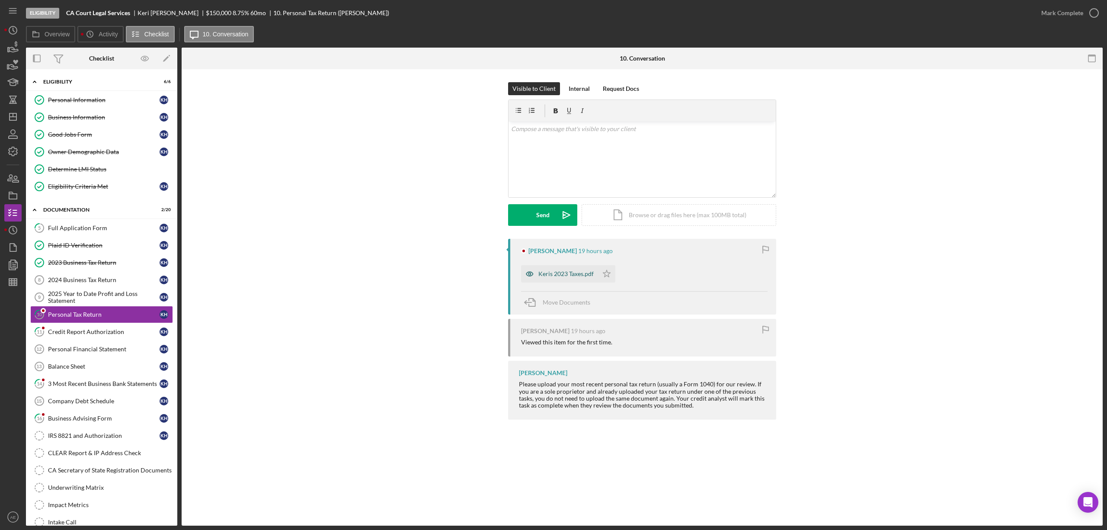
click at [528, 274] on icon "button" at bounding box center [529, 274] width 2 height 2
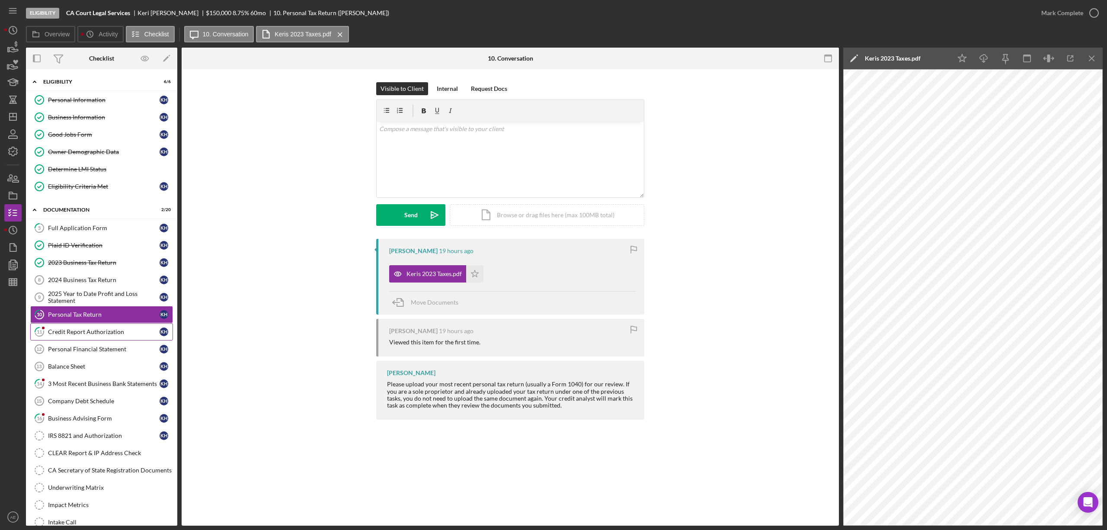
click at [97, 339] on link "11 Credit Report Authorization K H" at bounding box center [101, 331] width 143 height 17
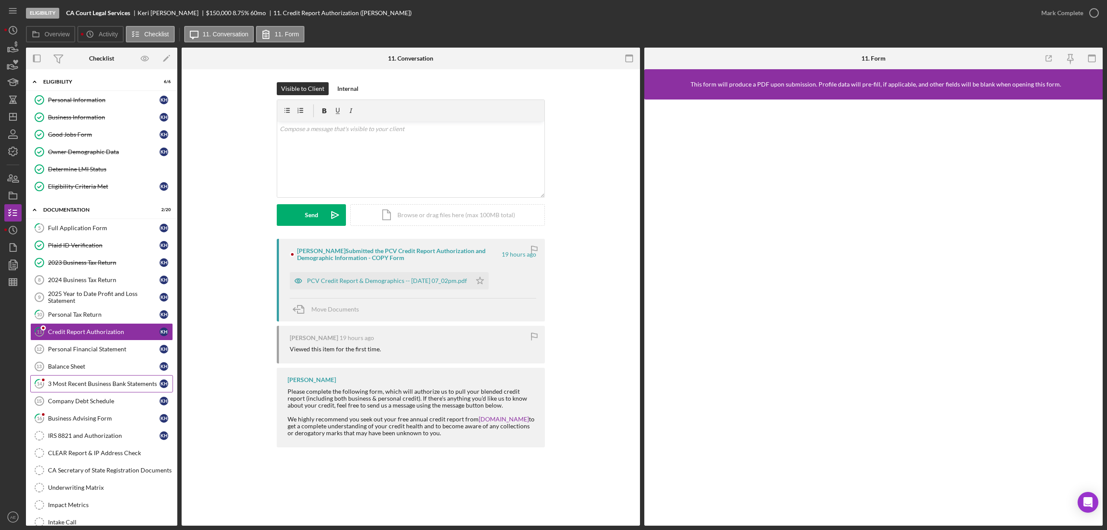
click at [92, 382] on div "3 Most Recent Business Bank Statements" at bounding box center [104, 383] width 112 height 7
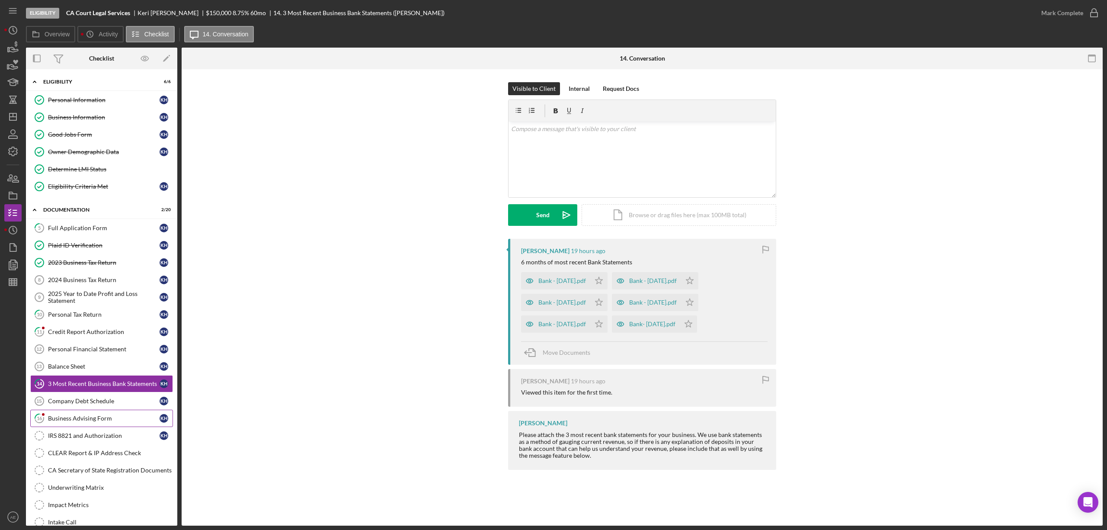
click at [99, 421] on div "Business Advising Form" at bounding box center [104, 418] width 112 height 7
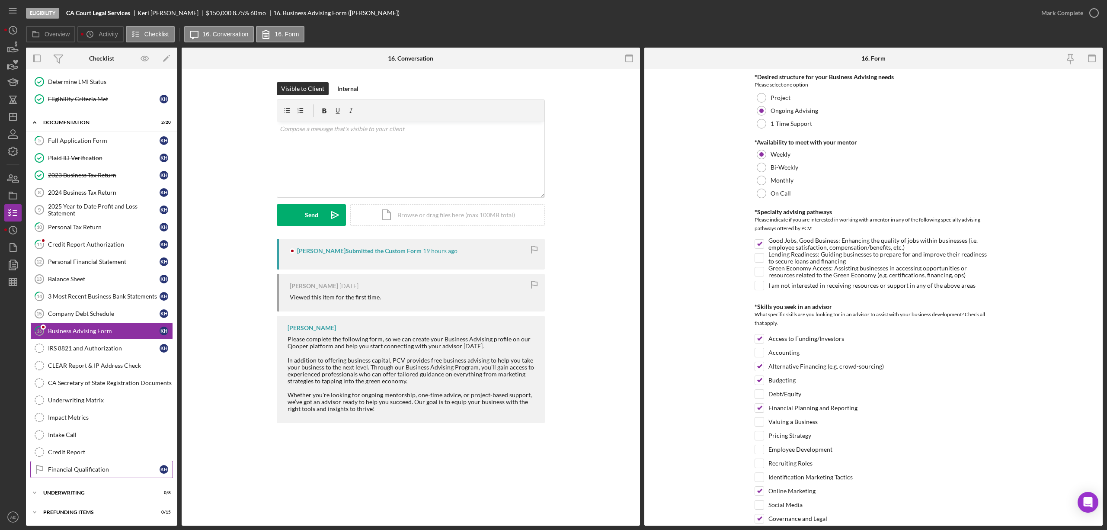
click at [102, 469] on div "Financial Qualification" at bounding box center [104, 469] width 112 height 7
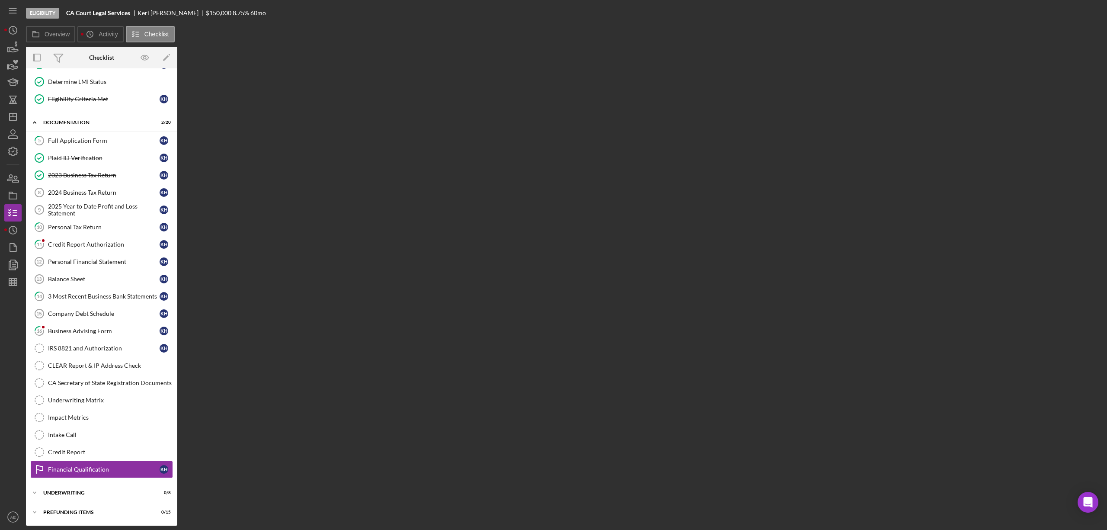
scroll to position [94, 0]
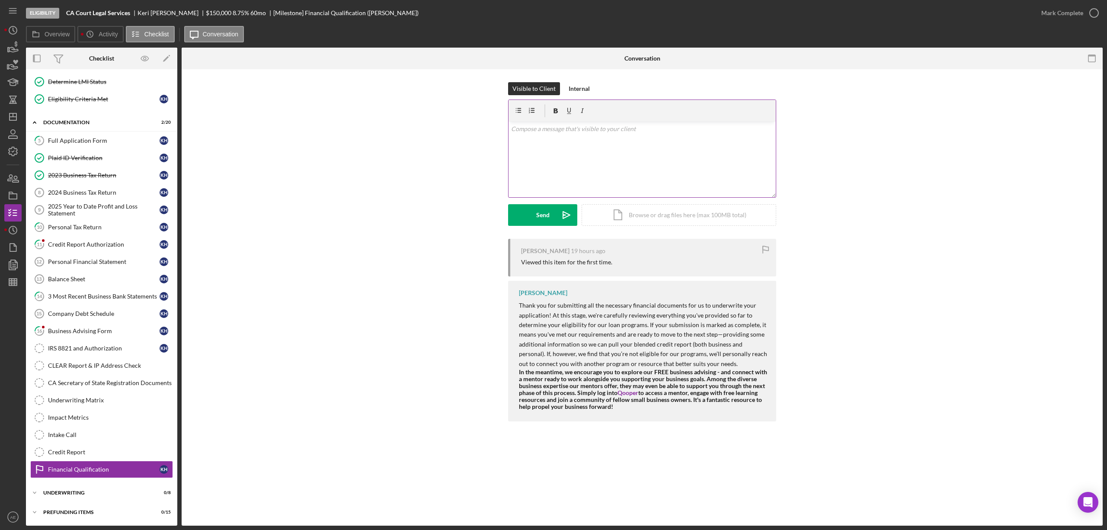
click at [549, 157] on div "v Color teal Color pink Remove color Add row above Add row below Add column bef…" at bounding box center [642, 160] width 267 height 76
drag, startPoint x: 563, startPoint y: 160, endPoint x: 504, endPoint y: 126, distance: 68.0
click at [504, 126] on html "Eligibility CA Court Legal Services [PERSON_NAME] $150,000 $30,000 8.75 % 60 mo…" at bounding box center [553, 265] width 1107 height 530
copy div "Hello [PERSON_NAME], Can you confirm"
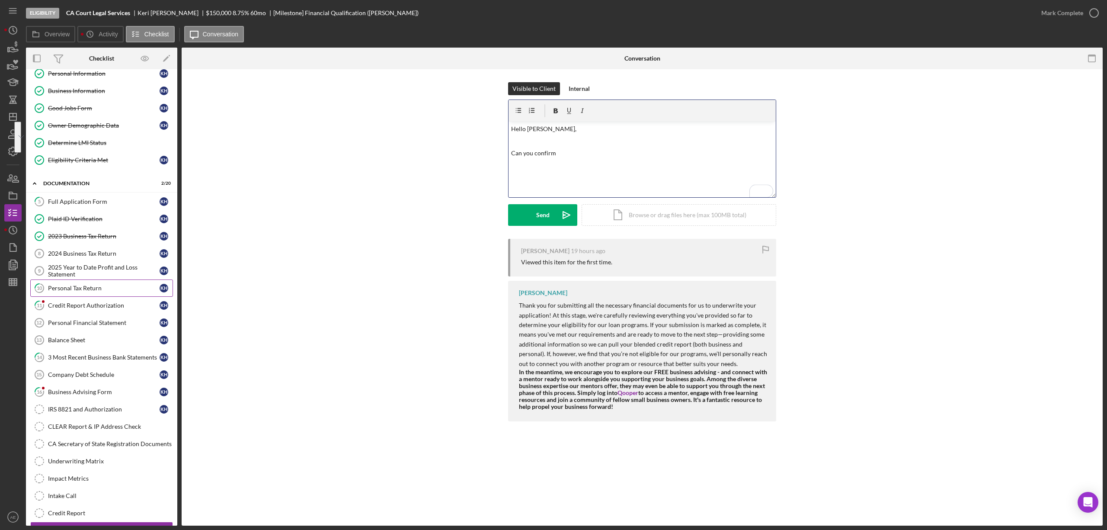
scroll to position [0, 0]
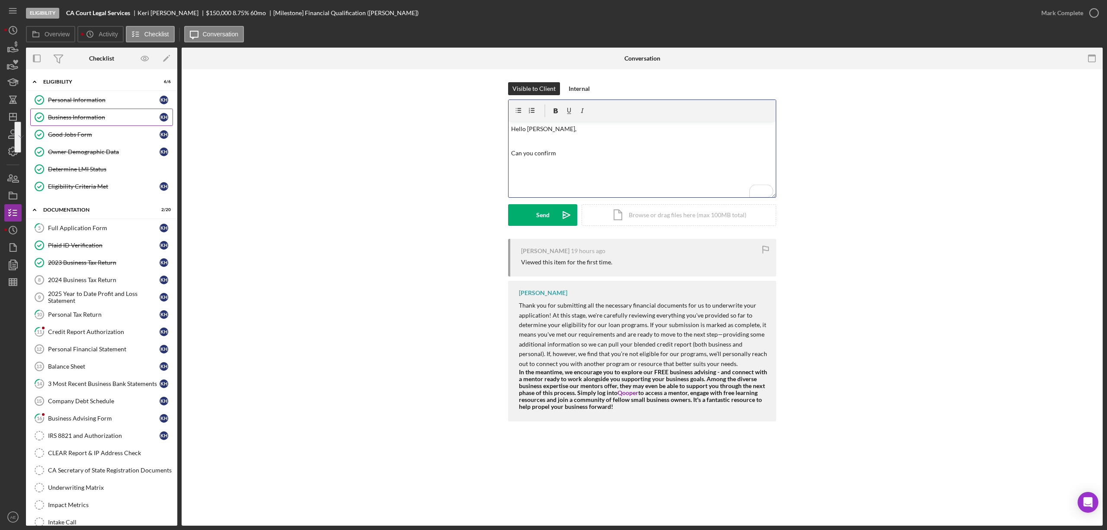
click at [83, 123] on link "Business Information Business Information K H" at bounding box center [101, 117] width 143 height 17
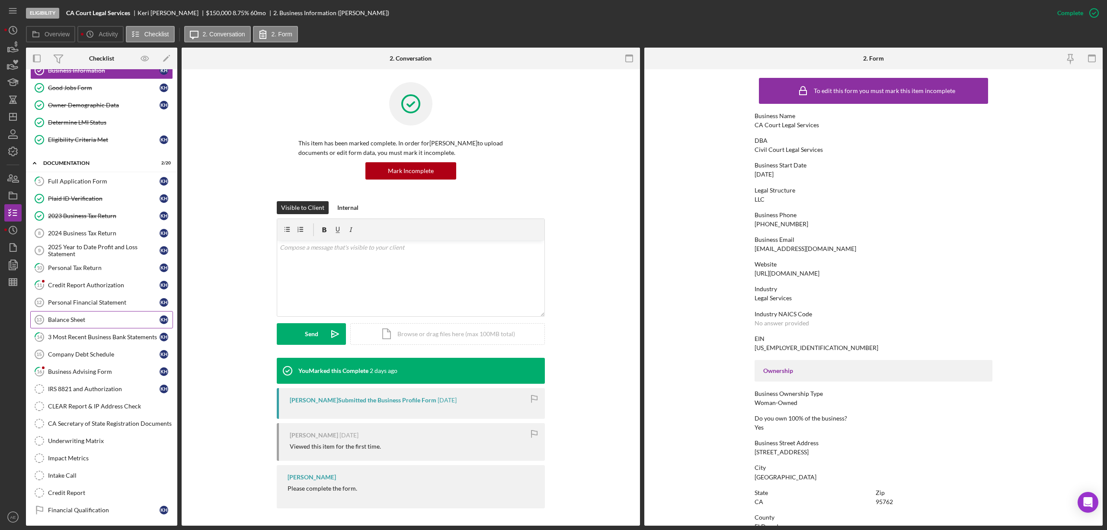
scroll to position [94, 0]
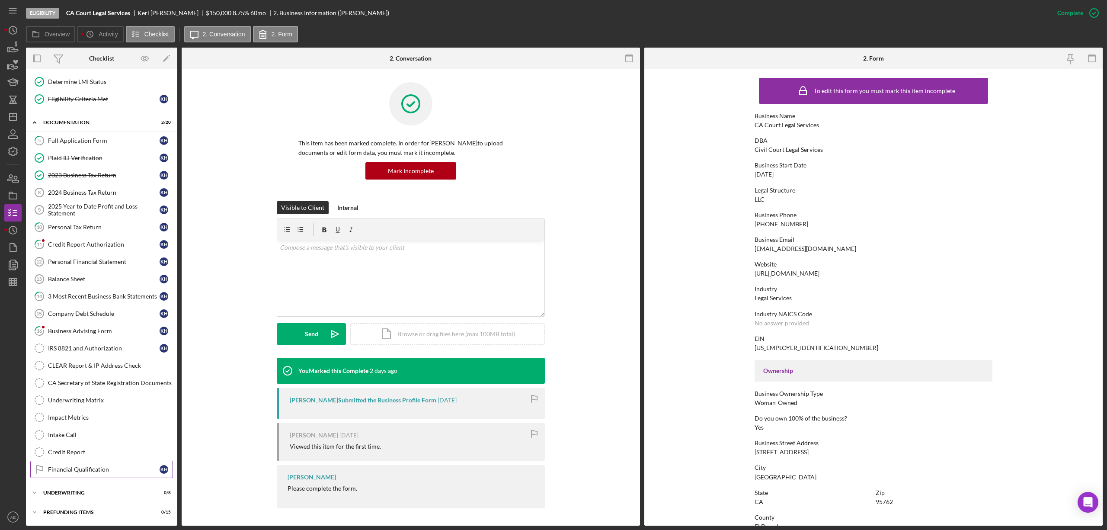
click at [79, 469] on div "Financial Qualification" at bounding box center [104, 469] width 112 height 7
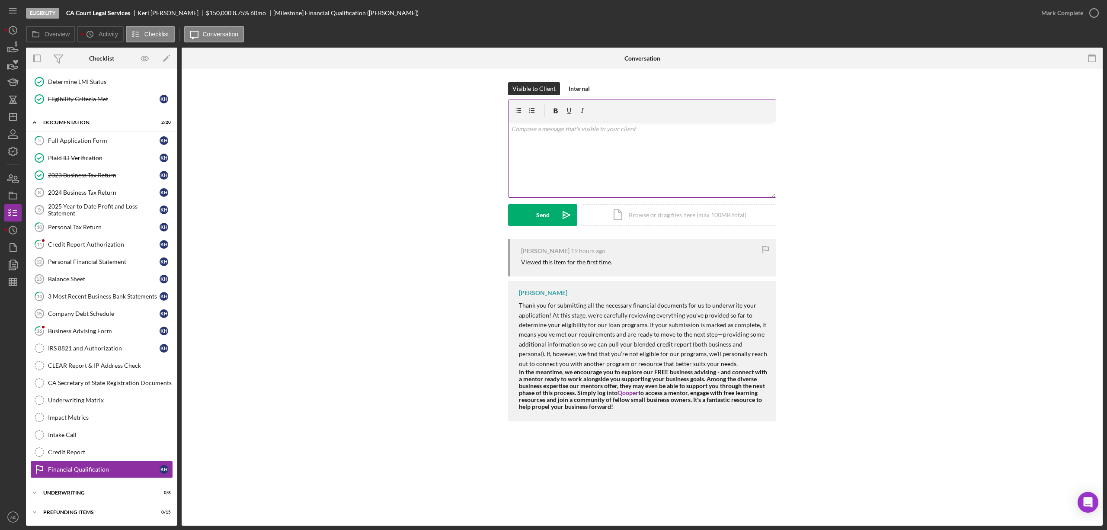
click at [551, 154] on div "v Color teal Color pink Remove color Add row above Add row below Add column bef…" at bounding box center [642, 160] width 267 height 76
paste div "To enrich screen reader interactions, please activate Accessibility in Grammarl…"
click at [549, 217] on div "Send" at bounding box center [542, 215] width 13 height 22
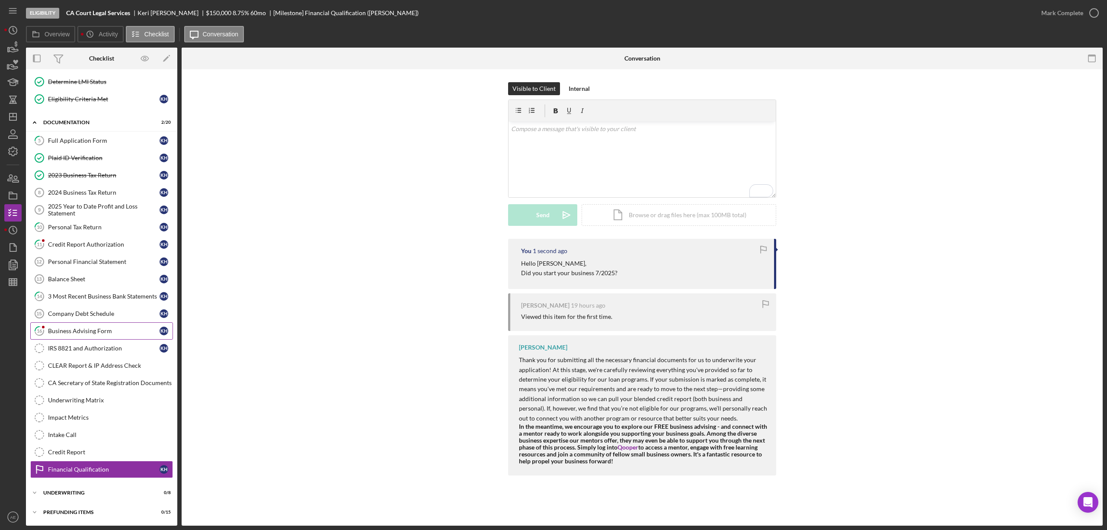
click at [79, 323] on link "16 Business Advising Form K H" at bounding box center [101, 330] width 143 height 17
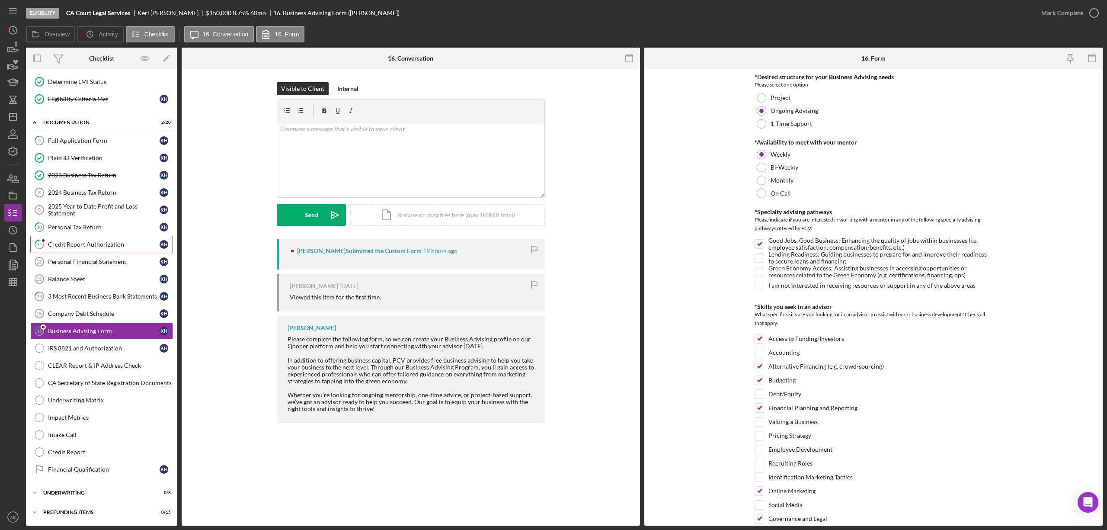
click at [82, 241] on div "Credit Report Authorization" at bounding box center [104, 244] width 112 height 7
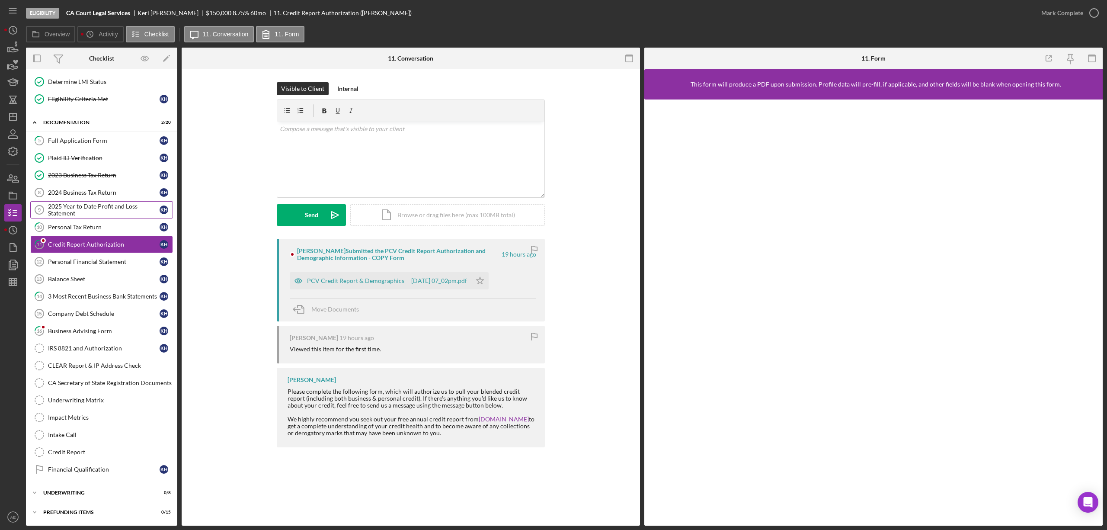
click at [100, 206] on div "2025 Year to Date Profit and Loss Statement" at bounding box center [104, 210] width 112 height 14
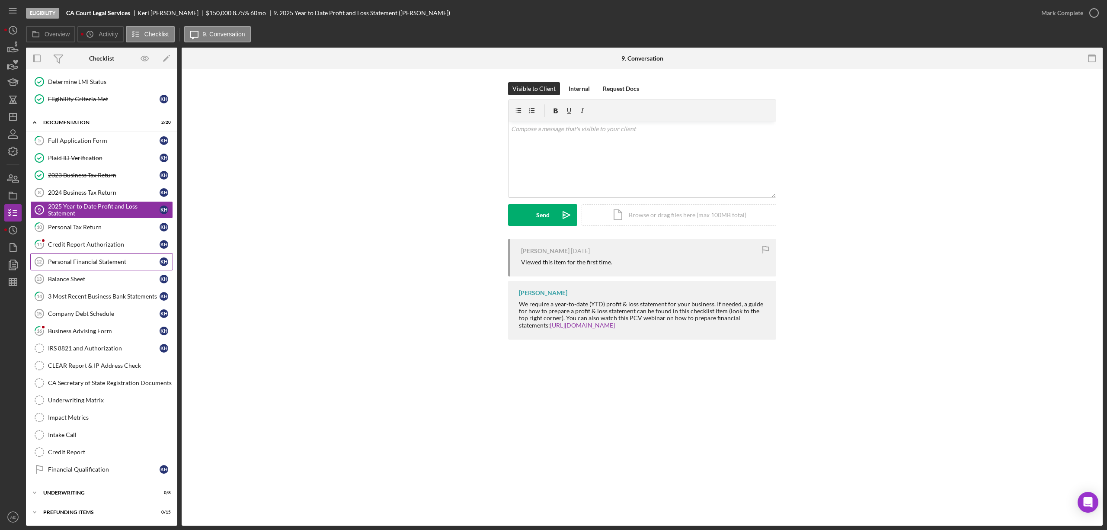
click at [102, 262] on link "Personal Financial Statement 12 Personal Financial Statement K H" at bounding box center [101, 261] width 143 height 17
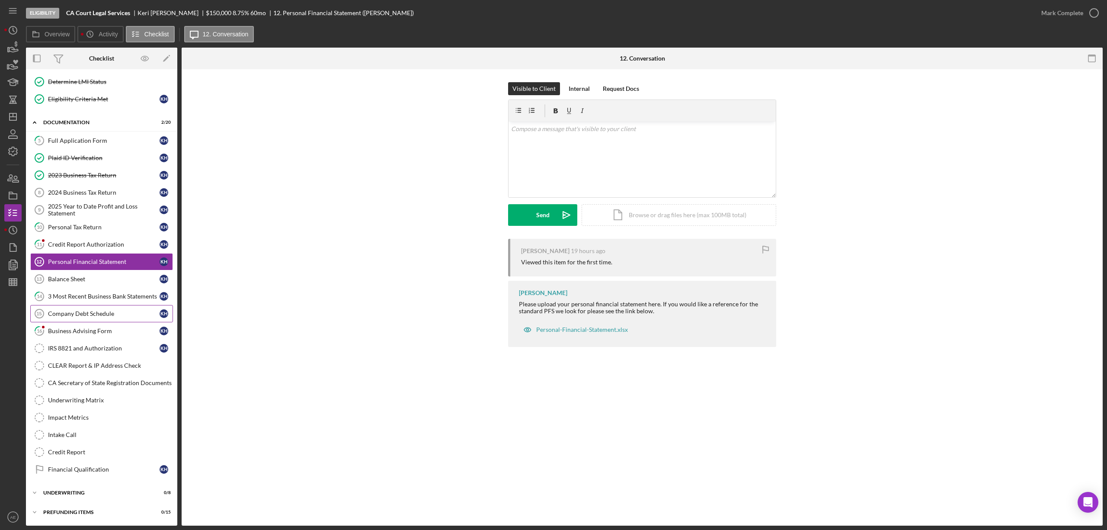
click at [112, 319] on link "Company Debt Schedule 15 Company Debt Schedule K H" at bounding box center [101, 313] width 143 height 17
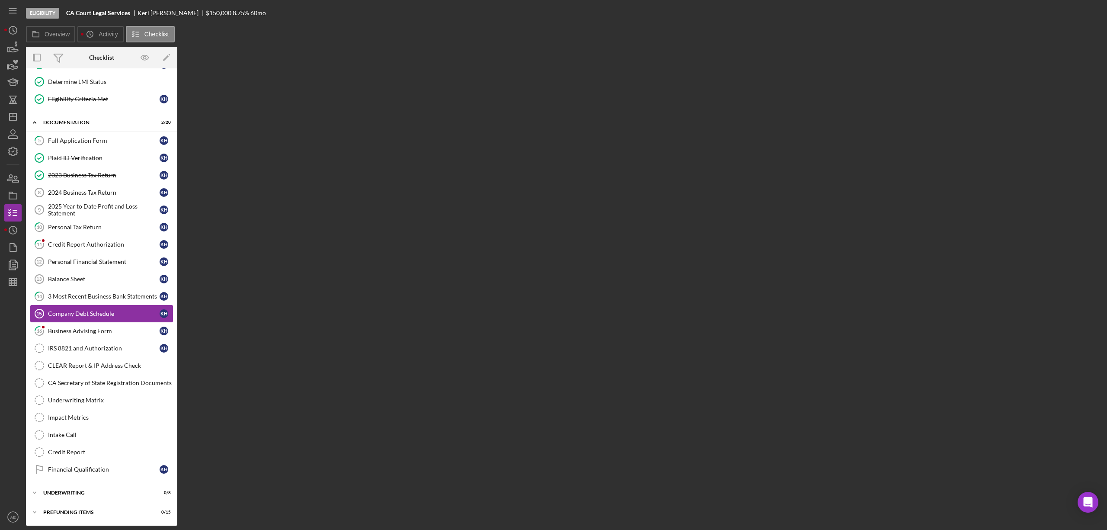
scroll to position [94, 0]
click at [109, 325] on link "16 Business Advising Form K H" at bounding box center [101, 330] width 143 height 17
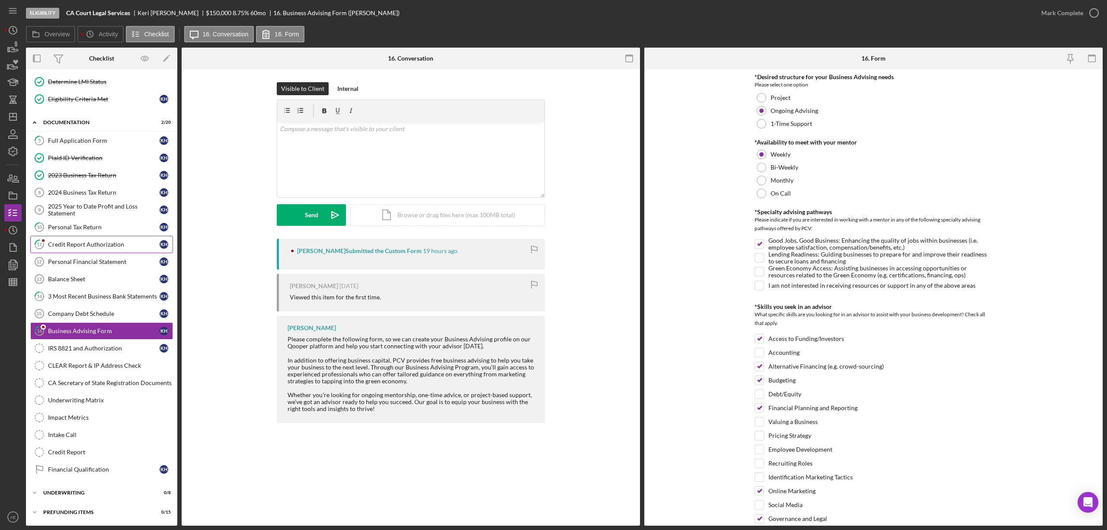
click at [101, 237] on link "11 Credit Report Authorization K H" at bounding box center [101, 244] width 143 height 17
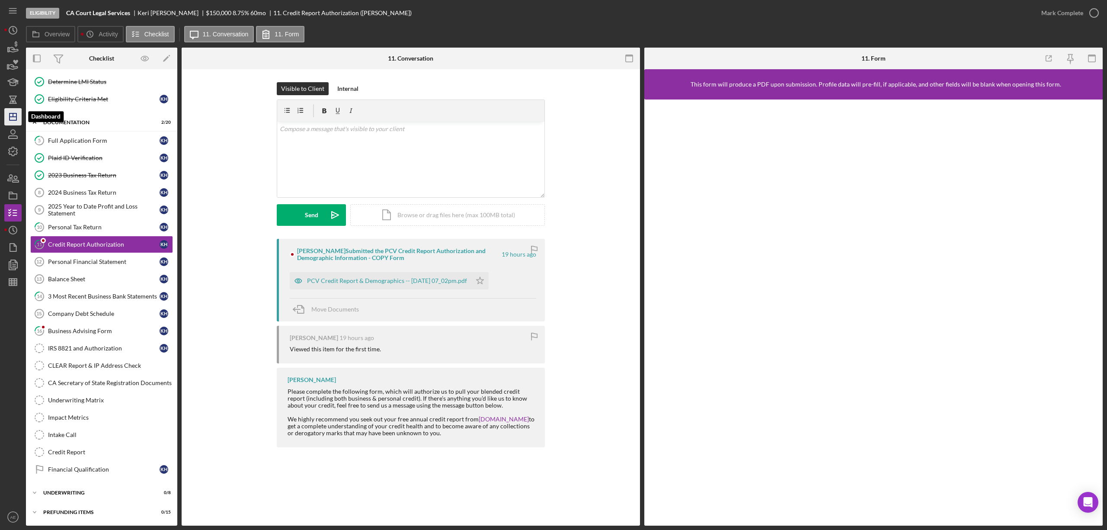
click at [20, 115] on icon "Icon/Dashboard" at bounding box center [13, 117] width 22 height 22
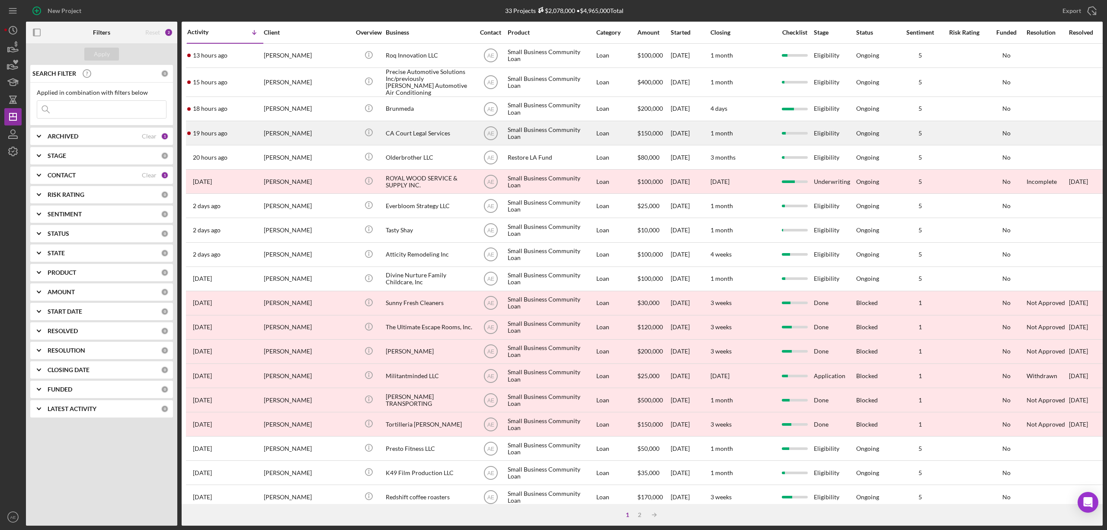
click at [311, 123] on div "[PERSON_NAME]" at bounding box center [307, 133] width 86 height 23
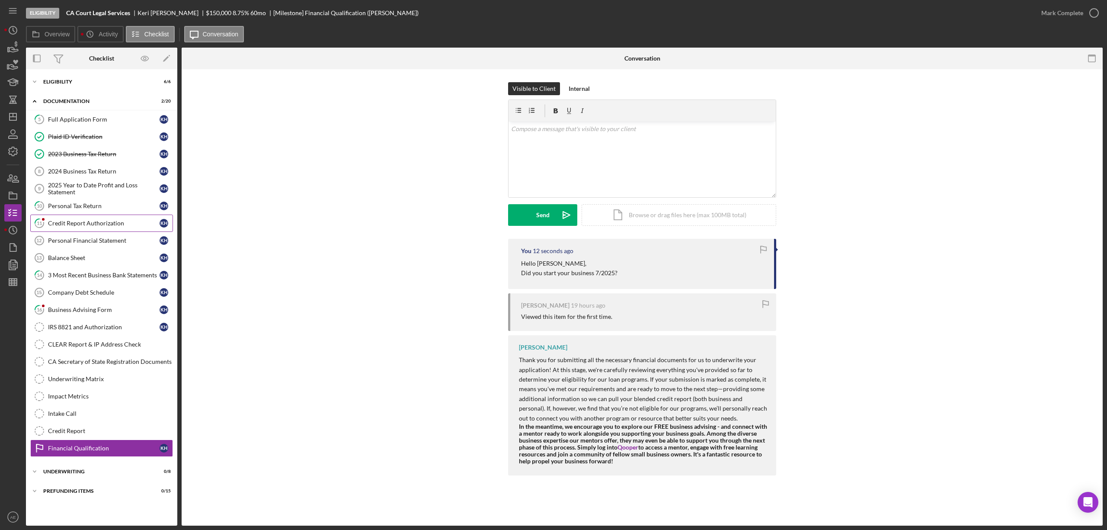
click at [97, 231] on link "11 Credit Report Authorization K H" at bounding box center [101, 223] width 143 height 17
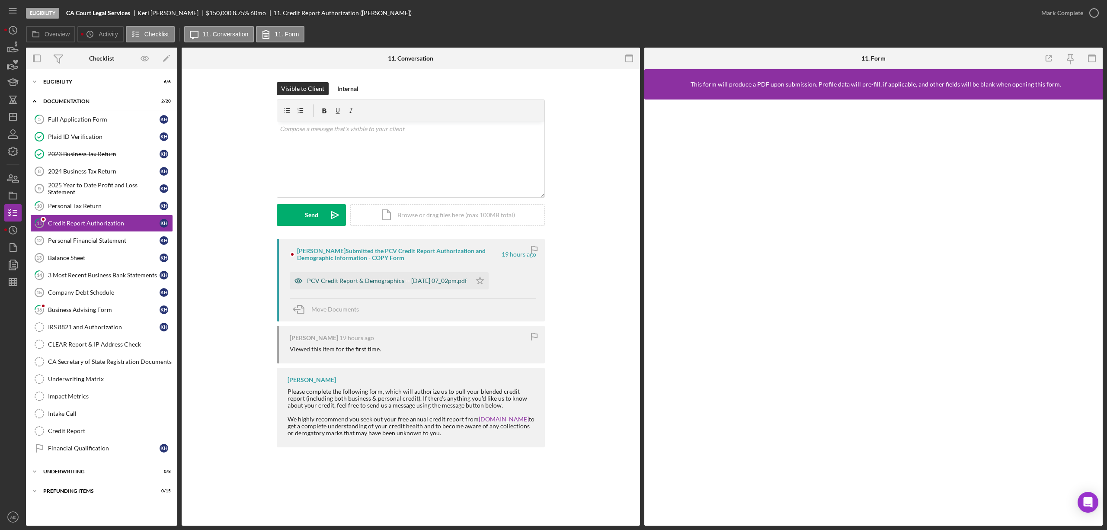
click at [298, 281] on icon "button" at bounding box center [298, 281] width 2 height 2
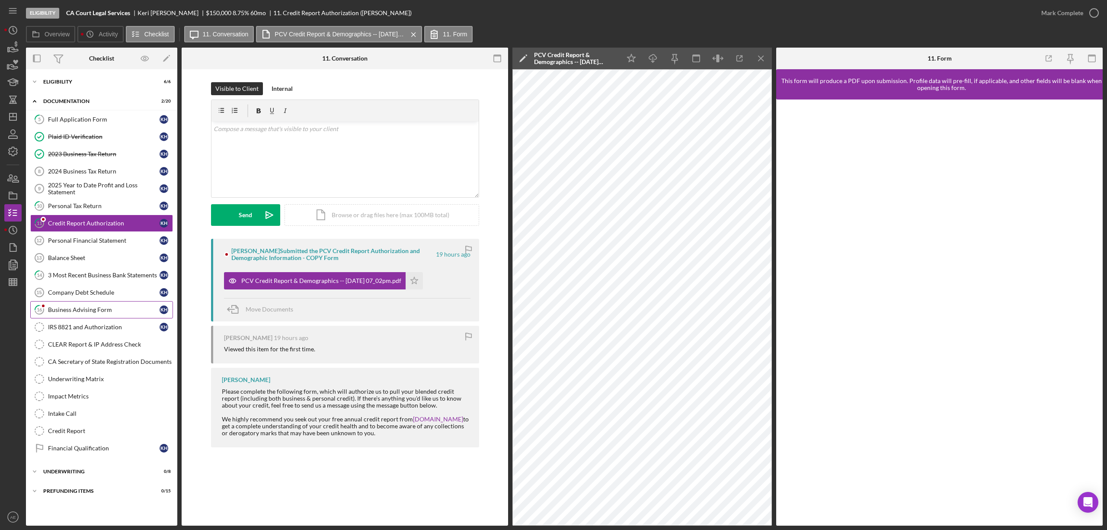
click at [70, 312] on div "Business Advising Form" at bounding box center [104, 309] width 112 height 7
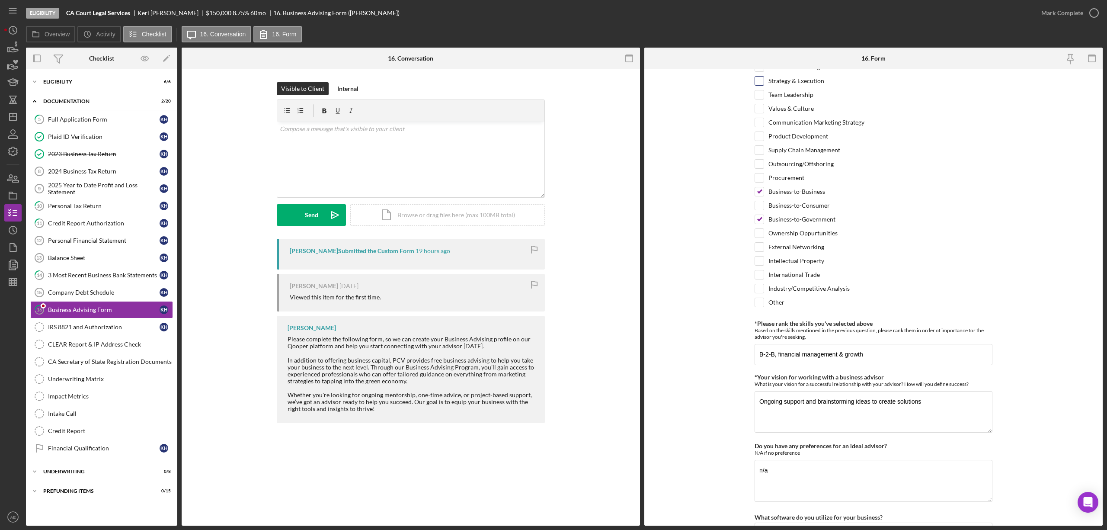
scroll to position [601, 0]
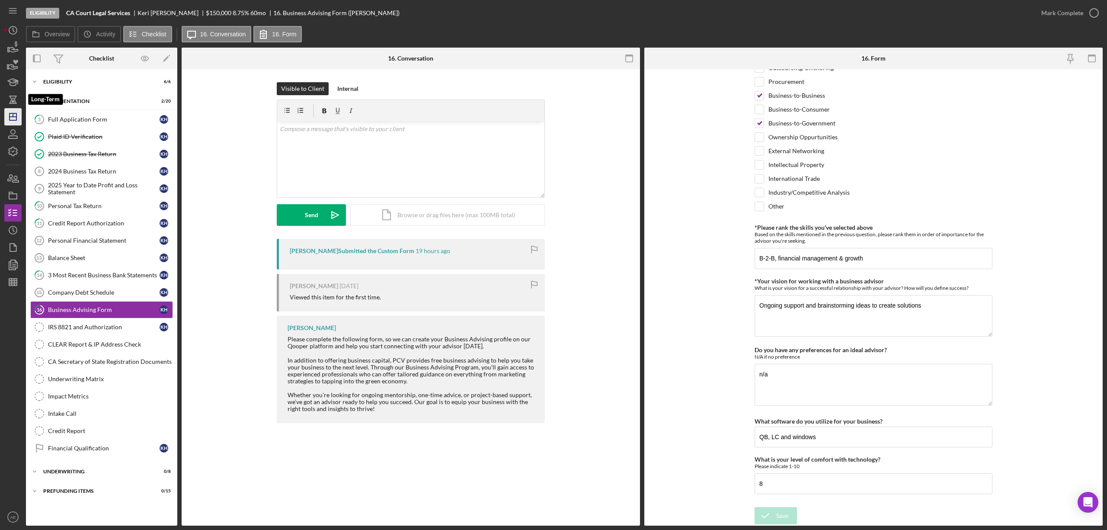
click at [14, 112] on icon "Icon/Dashboard" at bounding box center [13, 117] width 22 height 22
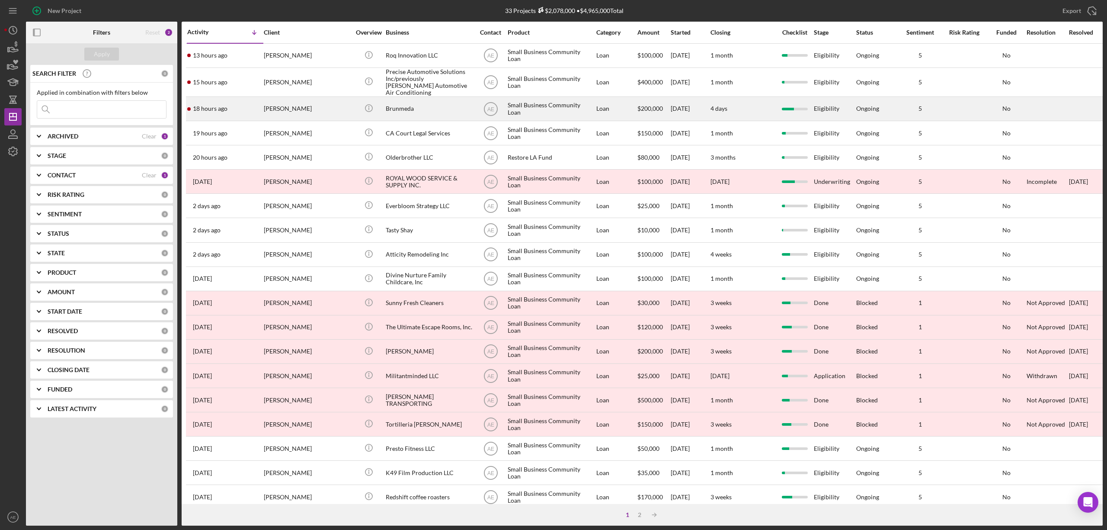
click at [316, 105] on div "[PERSON_NAME]" at bounding box center [307, 108] width 86 height 23
